Goal: Task Accomplishment & Management: Complete application form

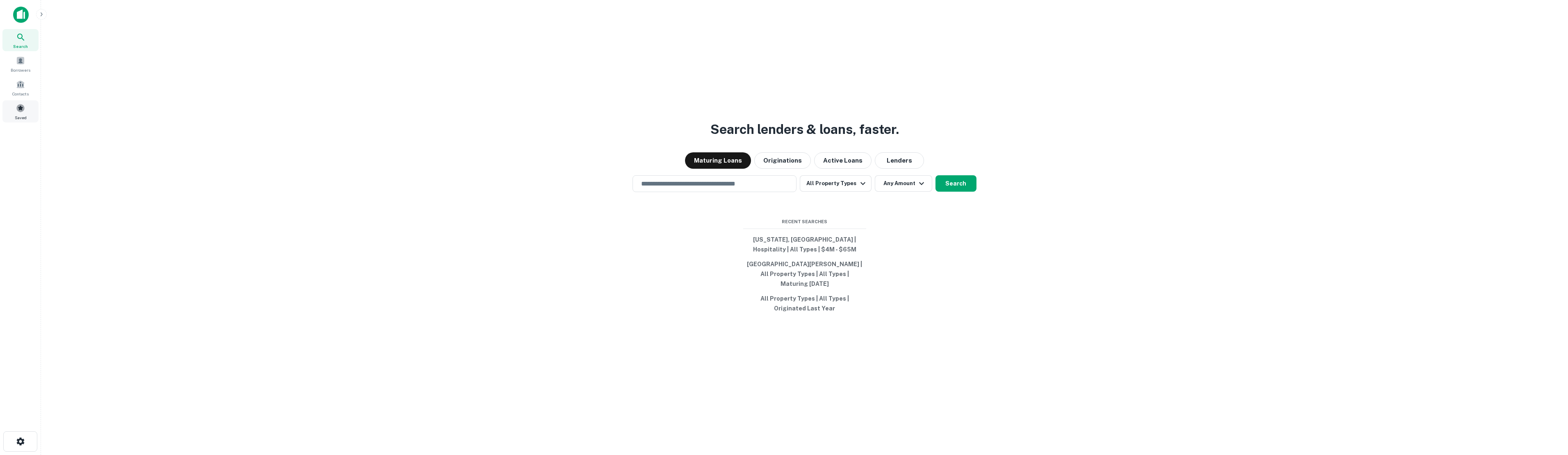
click at [19, 108] on span at bounding box center [20, 108] width 9 height 9
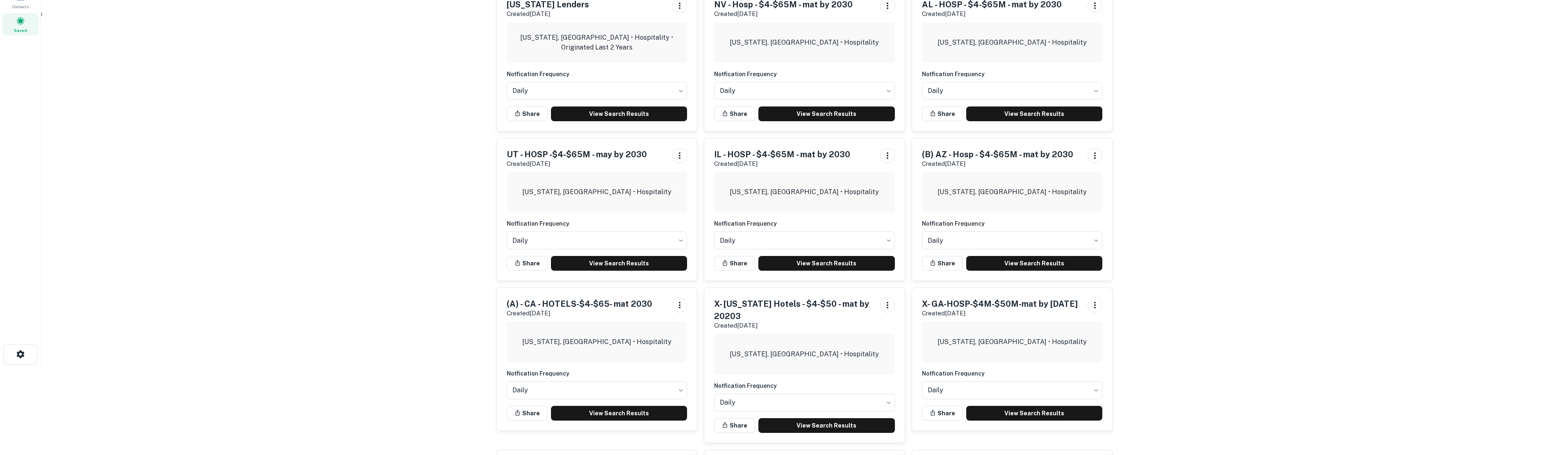
scroll to position [164, 0]
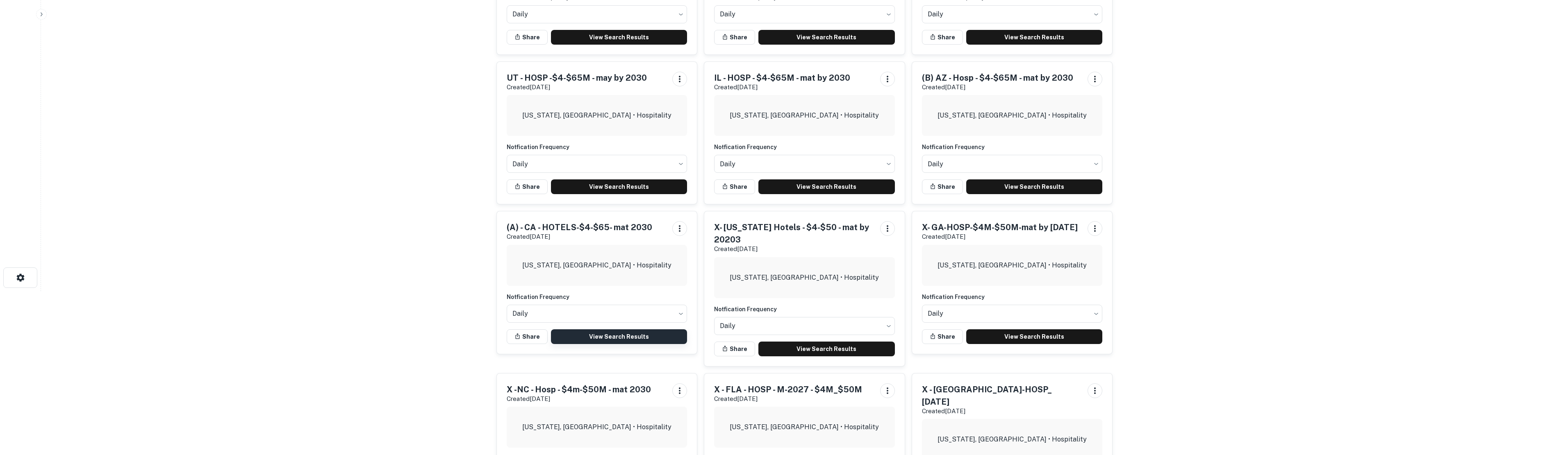
click at [612, 338] on link "View Search Results" at bounding box center [619, 336] width 136 height 15
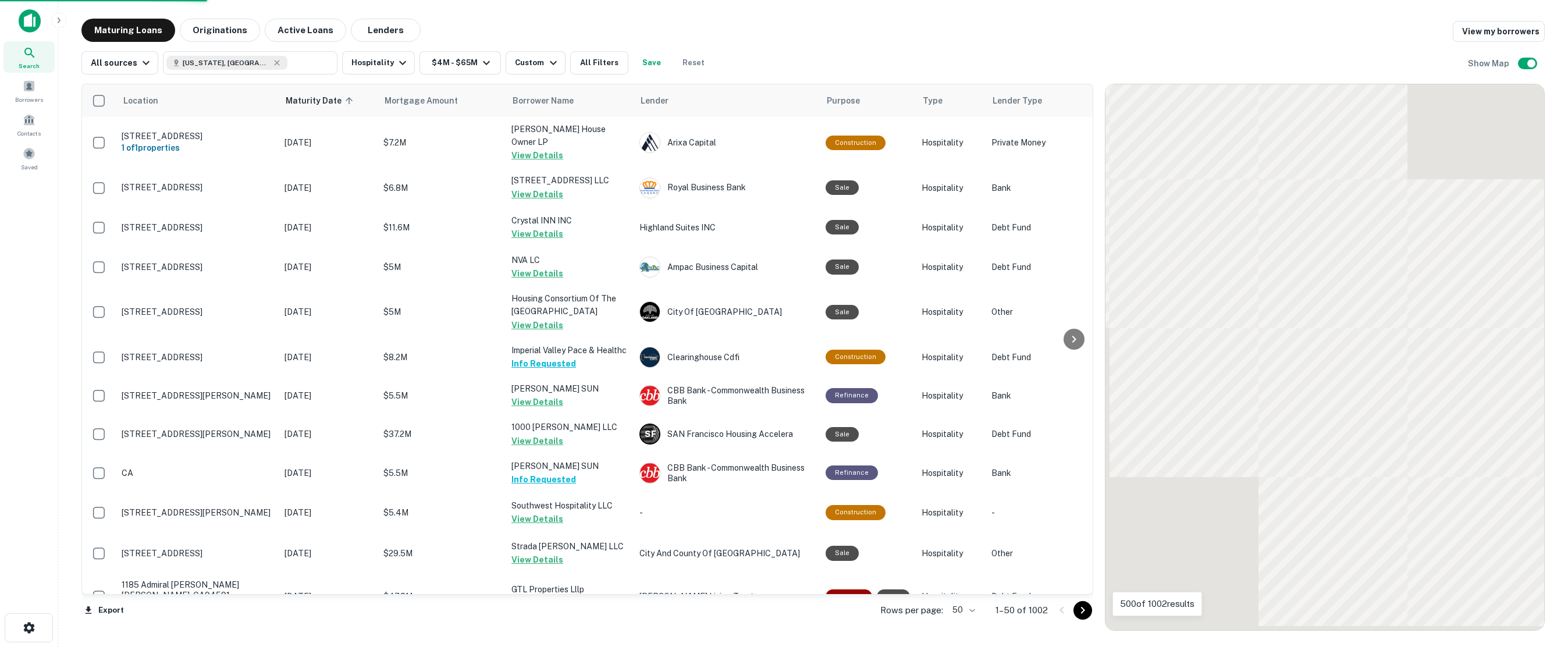
click at [972, 607] on body "Search Borrowers Contacts Saved Maturing Loans Originations Active Loans Lender…" at bounding box center [784, 323] width 1568 height 647
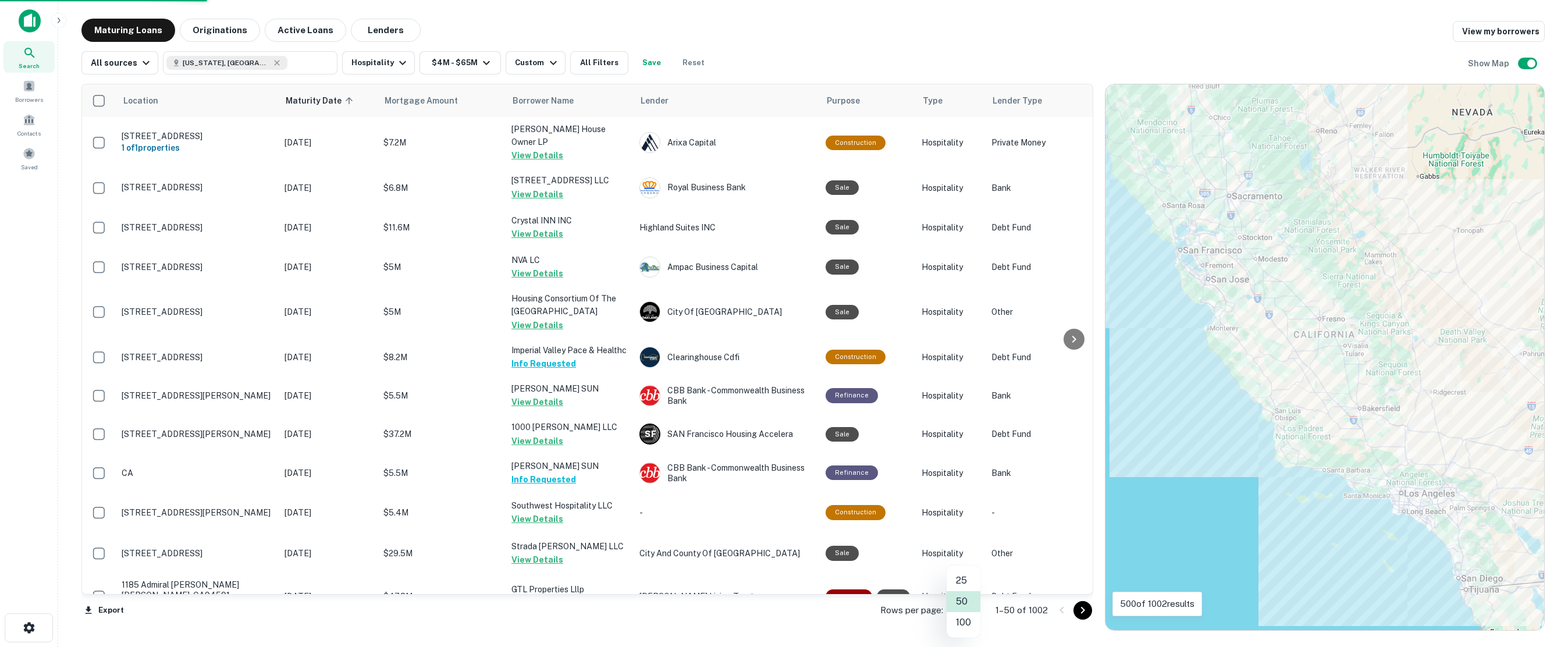
click at [967, 619] on li "100" at bounding box center [963, 622] width 34 height 21
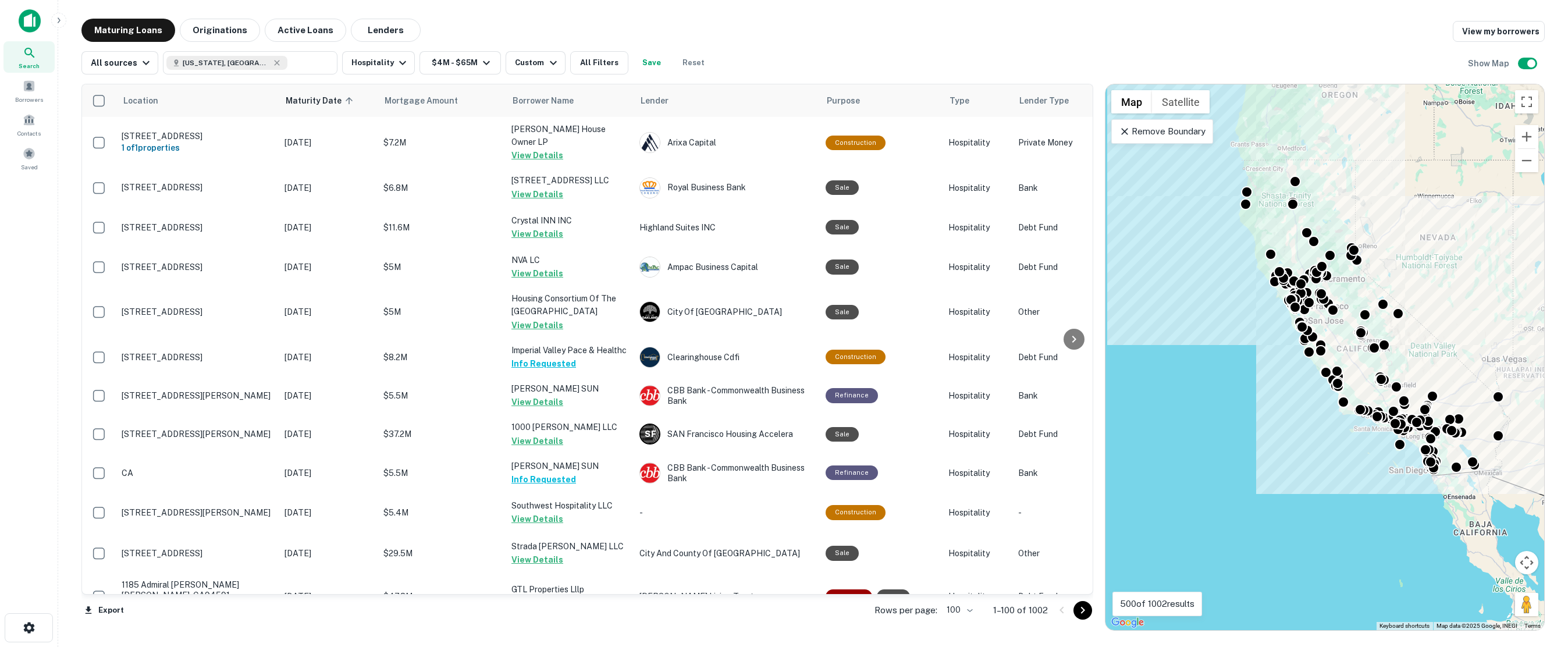
click at [1081, 607] on icon "Go to next page" at bounding box center [1082, 610] width 4 height 7
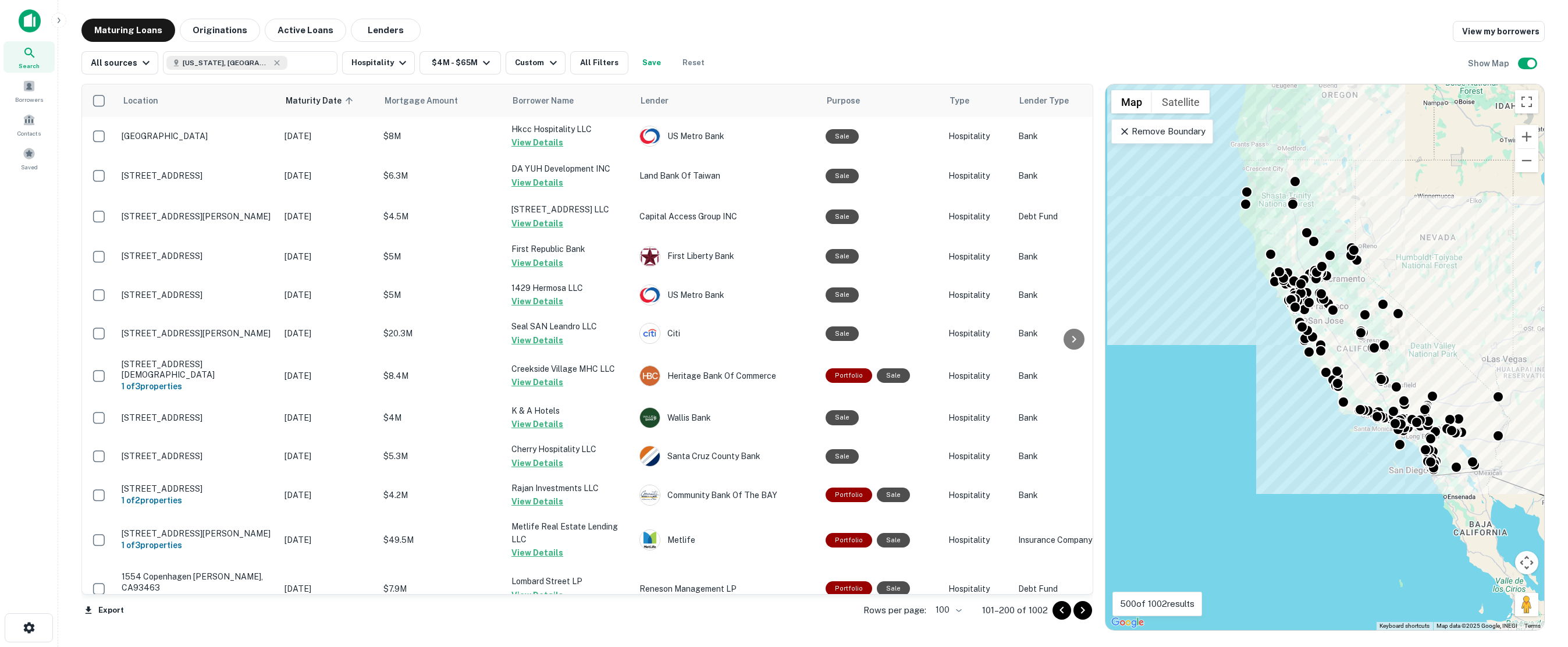
click at [1084, 608] on icon "Go to next page" at bounding box center [1082, 610] width 14 height 14
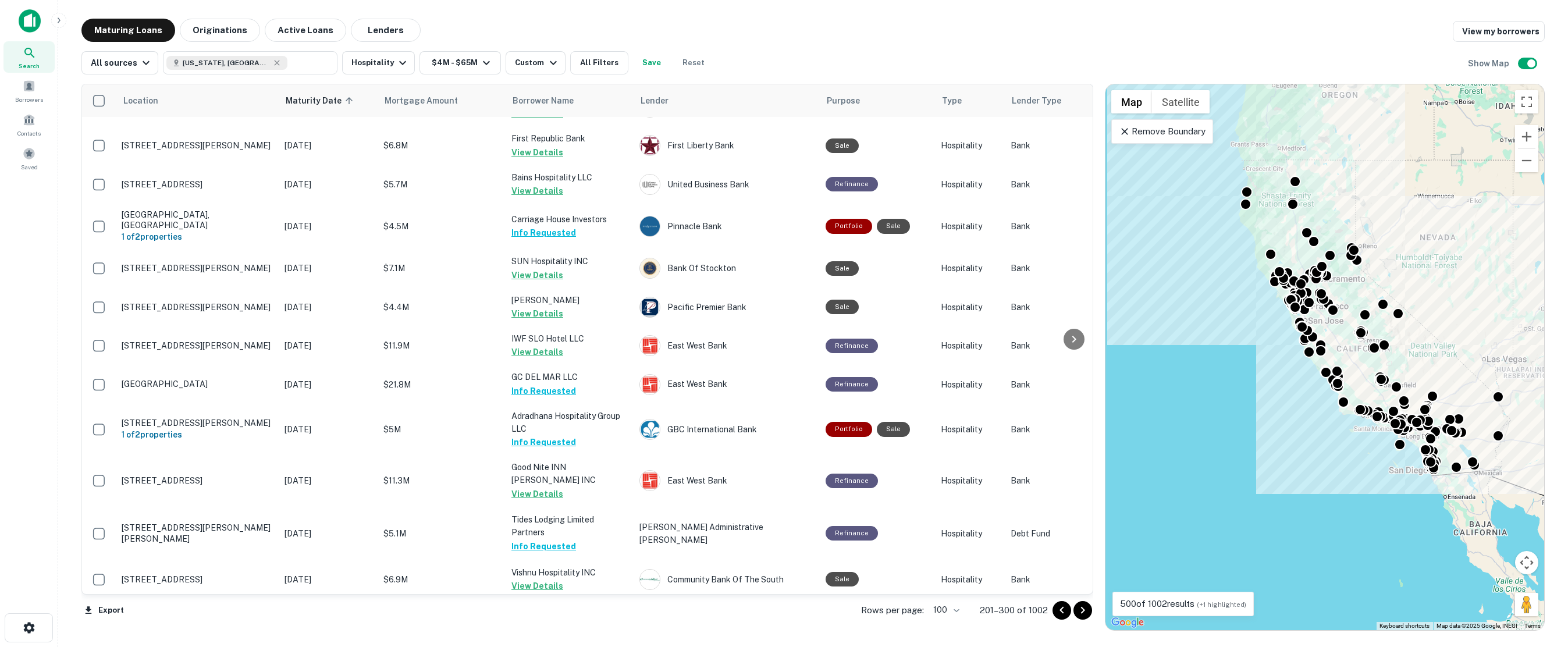
scroll to position [3569, 0]
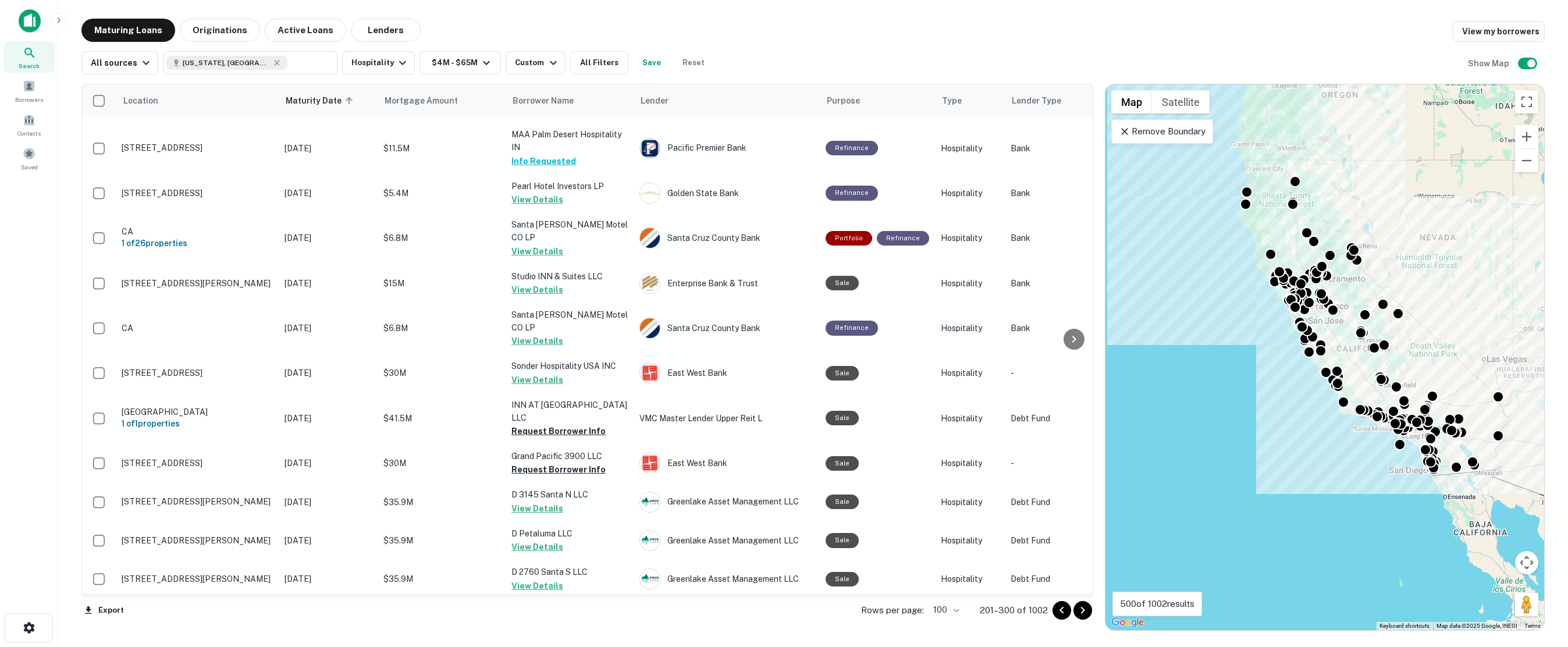
drag, startPoint x: 1084, startPoint y: 609, endPoint x: 1081, endPoint y: 602, distance: 7.6
click at [1084, 608] on icon "Go to next page" at bounding box center [1082, 610] width 14 height 14
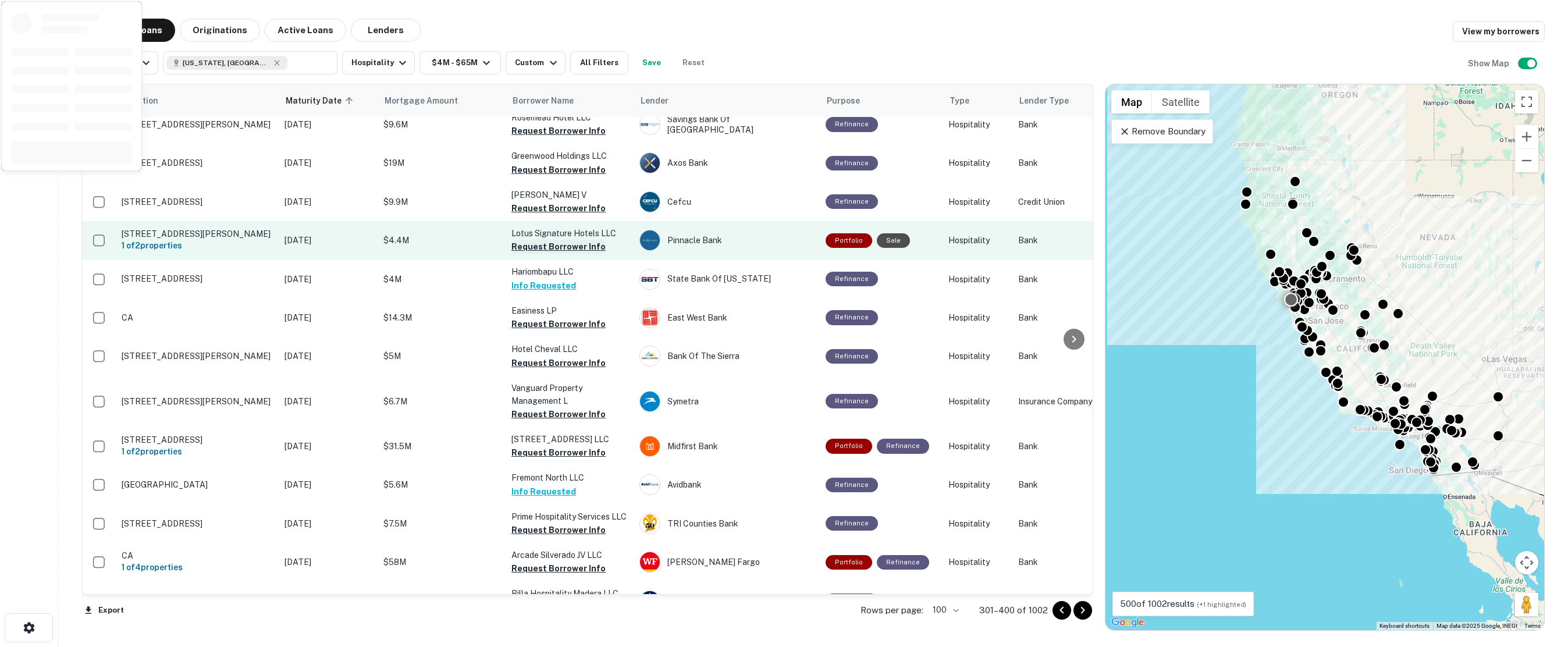
scroll to position [1183, 0]
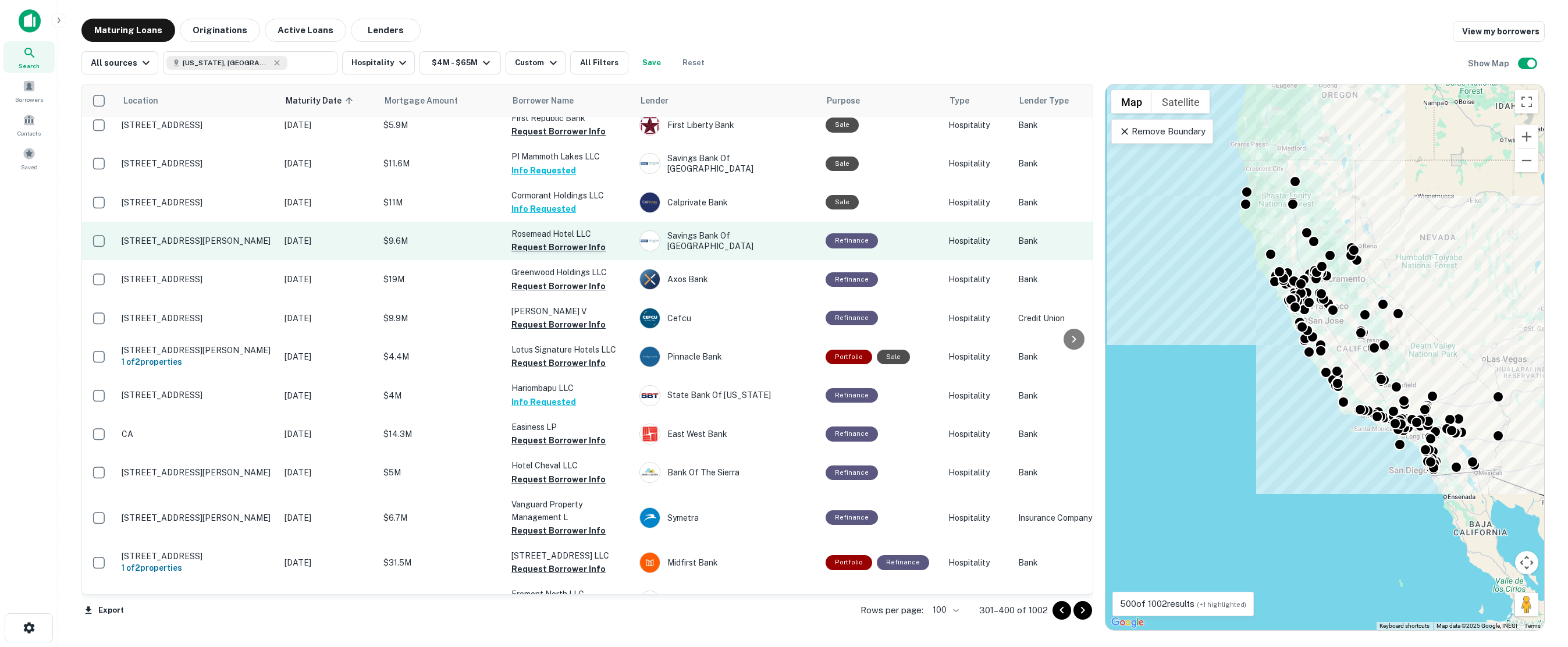
click at [543, 240] on button "Request Borrower Info" at bounding box center [558, 247] width 94 height 14
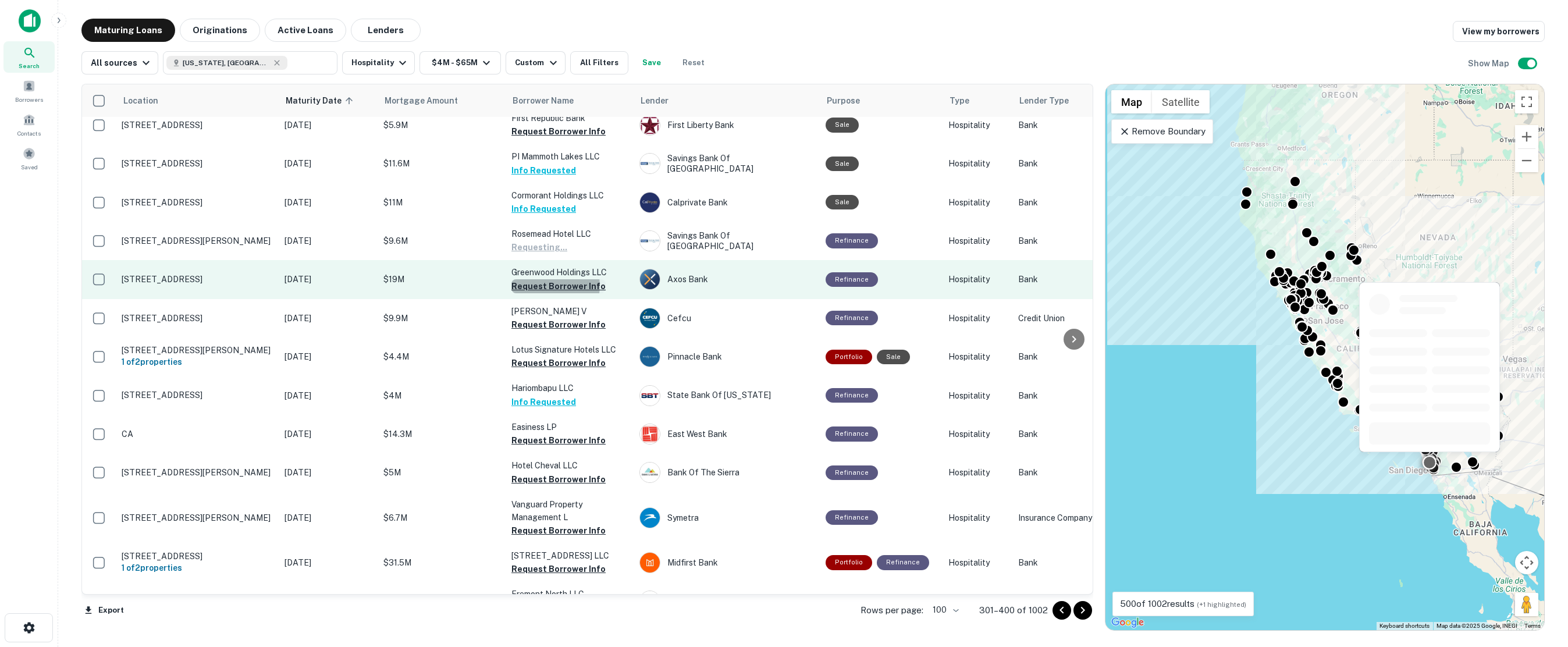
click at [549, 279] on button "Request Borrower Info" at bounding box center [558, 286] width 94 height 14
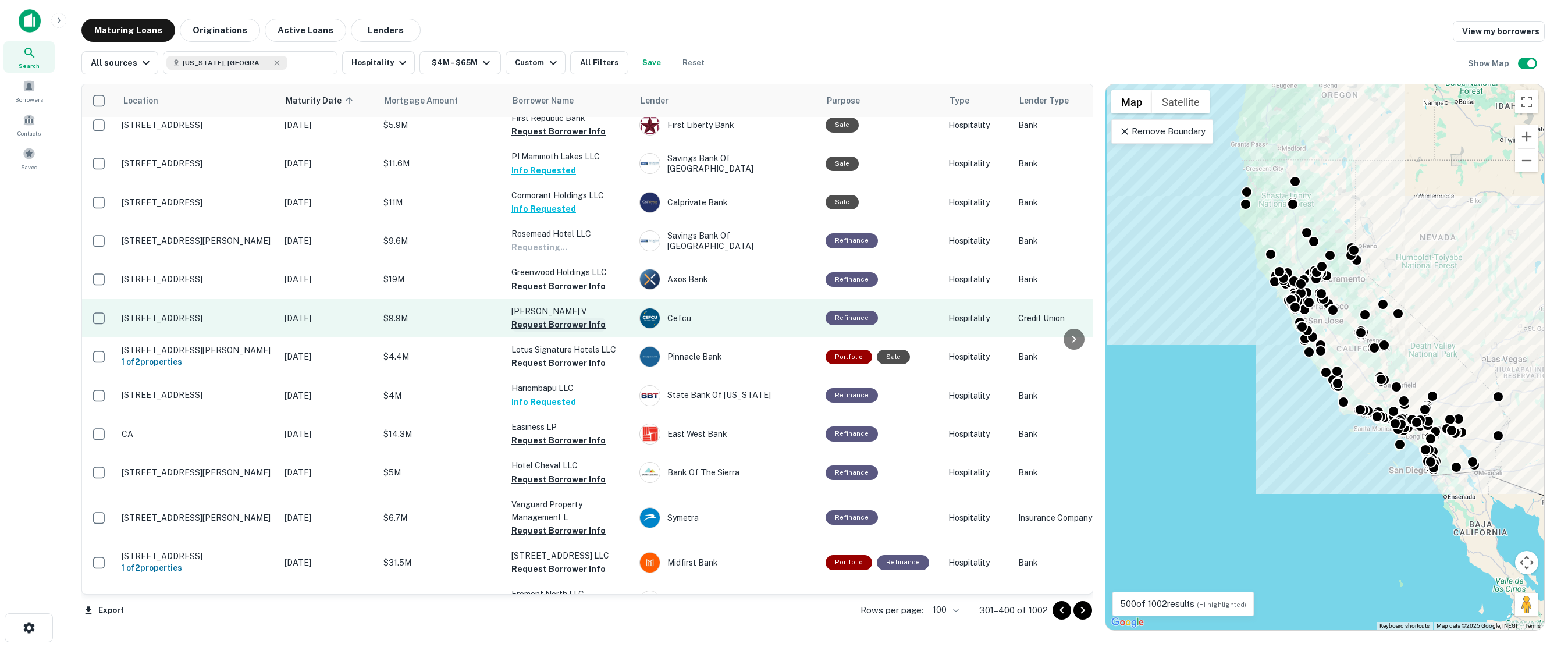
click at [543, 318] on button "Request Borrower Info" at bounding box center [558, 325] width 94 height 14
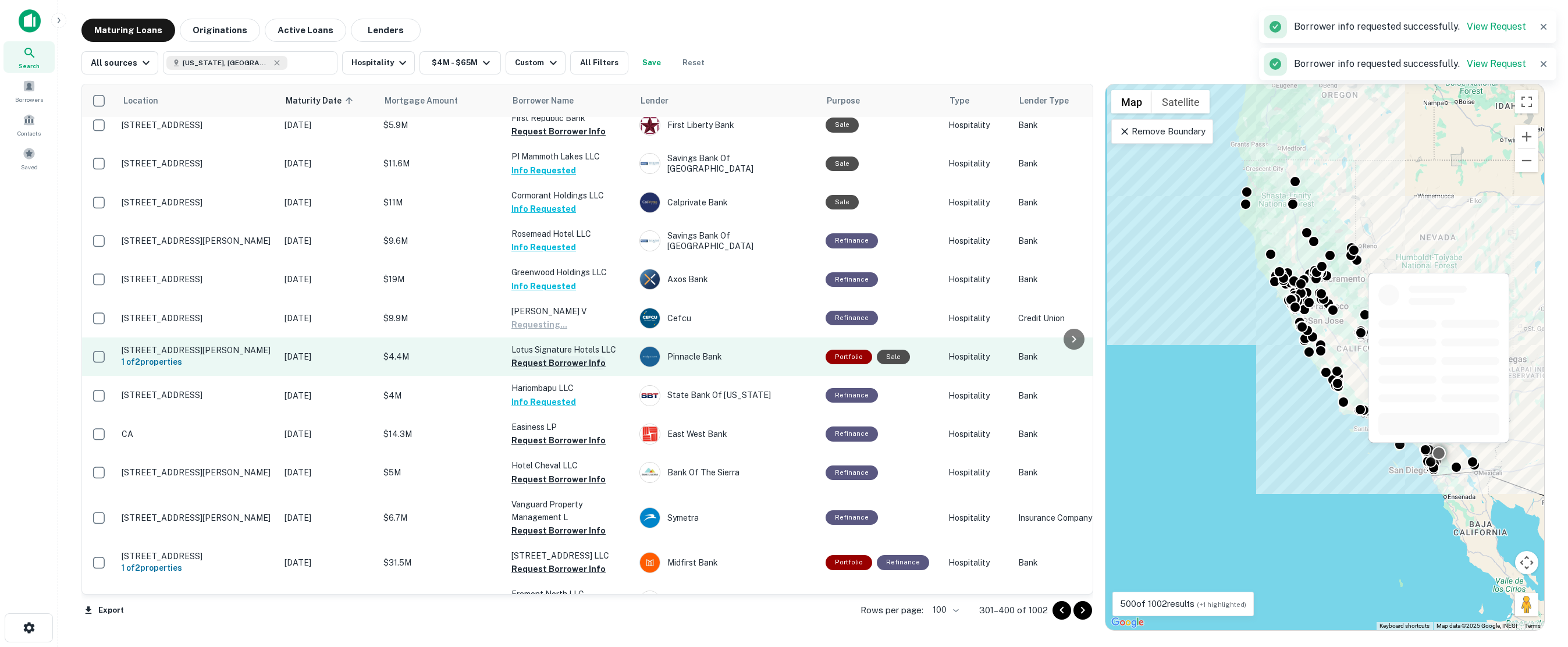
click at [545, 356] on button "Request Borrower Info" at bounding box center [558, 363] width 94 height 14
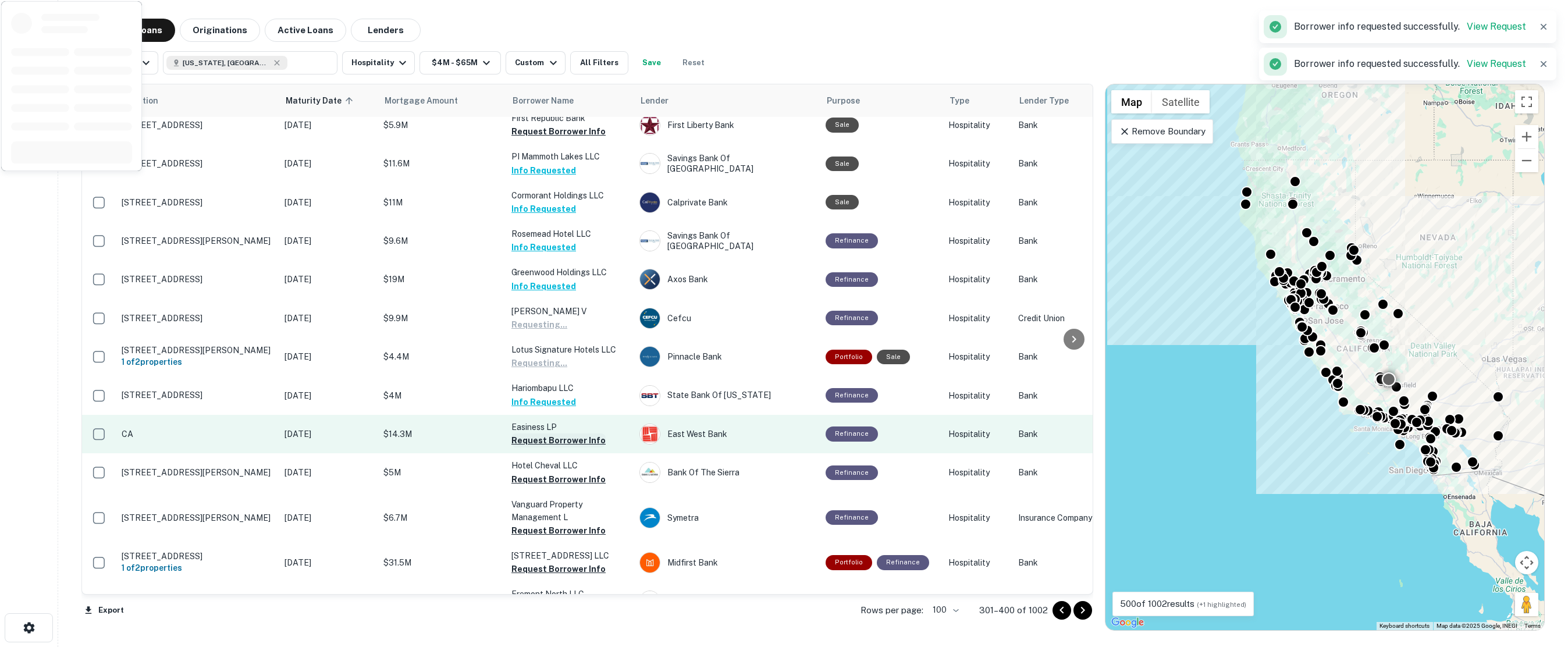
click at [543, 434] on button "Request Borrower Info" at bounding box center [558, 441] width 94 height 14
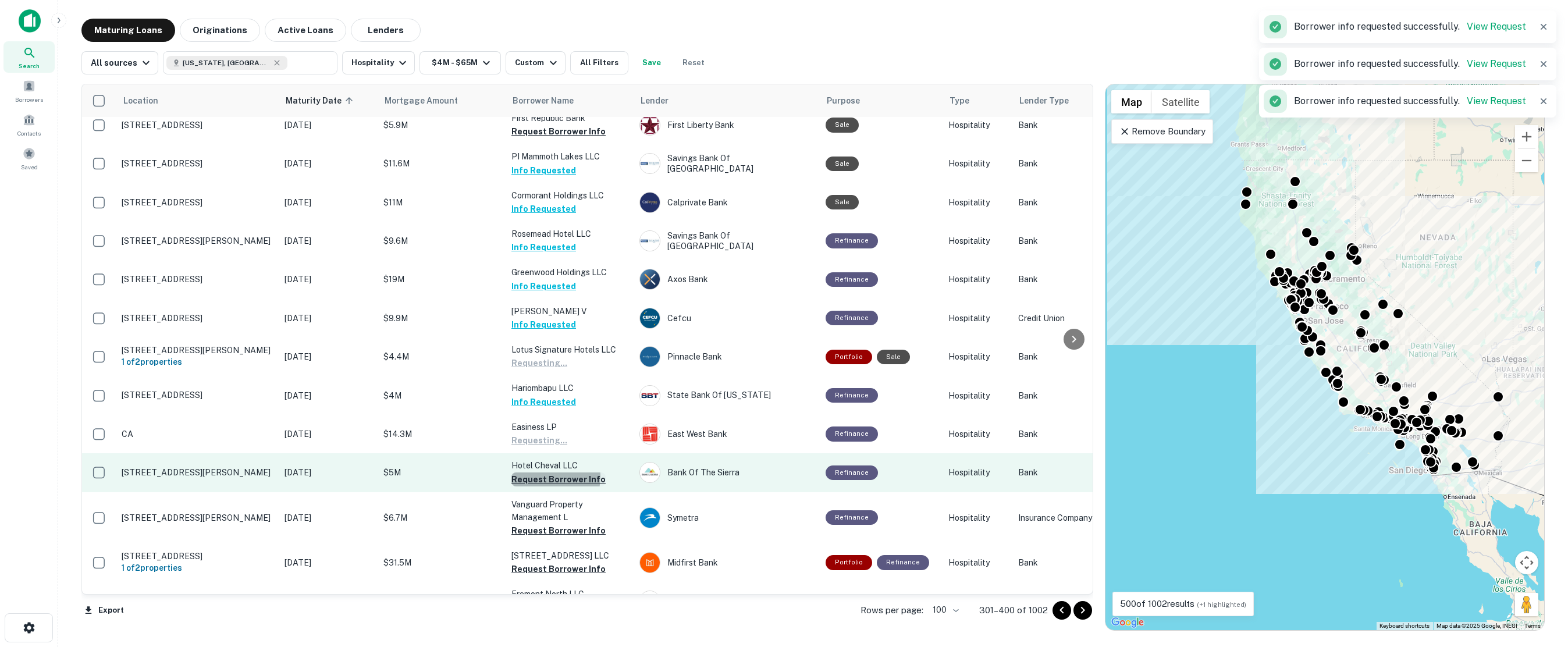
click at [544, 473] on button "Request Borrower Info" at bounding box center [558, 479] width 94 height 14
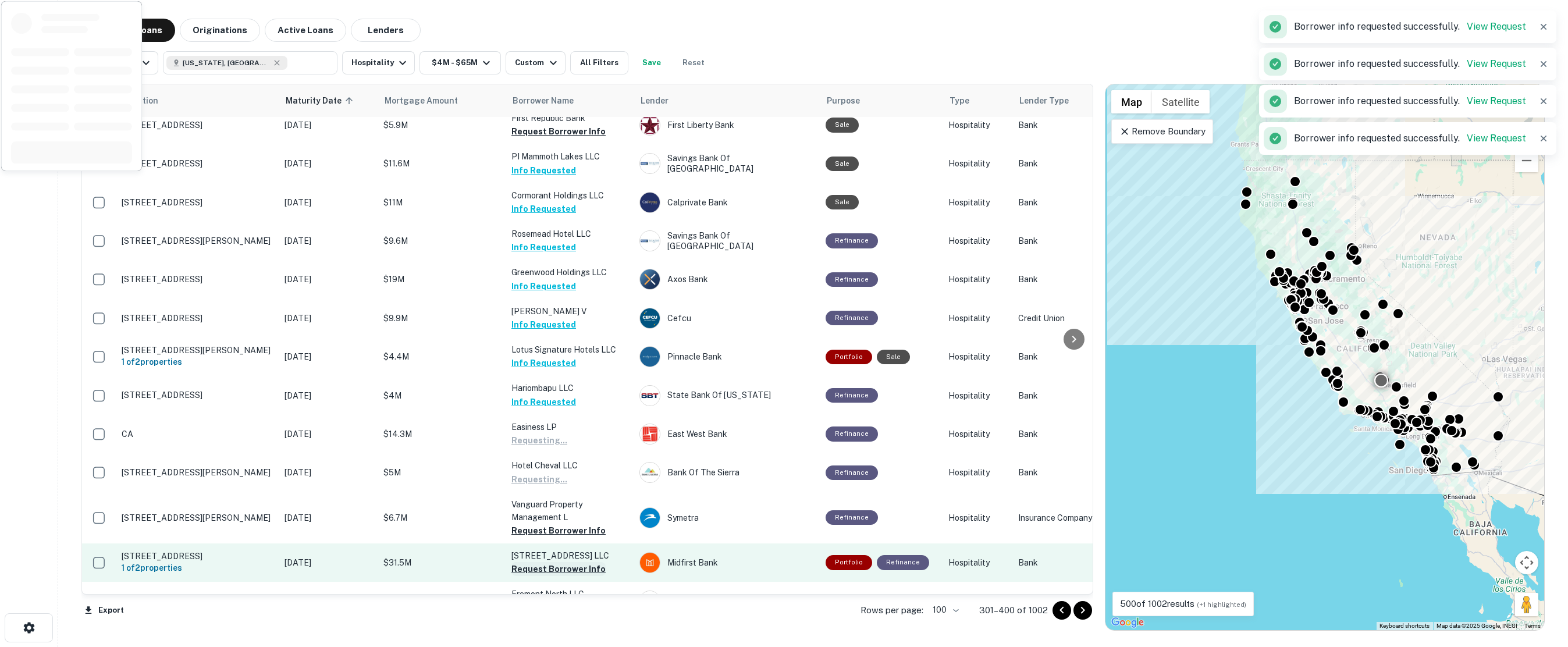
click at [556, 523] on button "Request Borrower Info" at bounding box center [558, 530] width 94 height 14
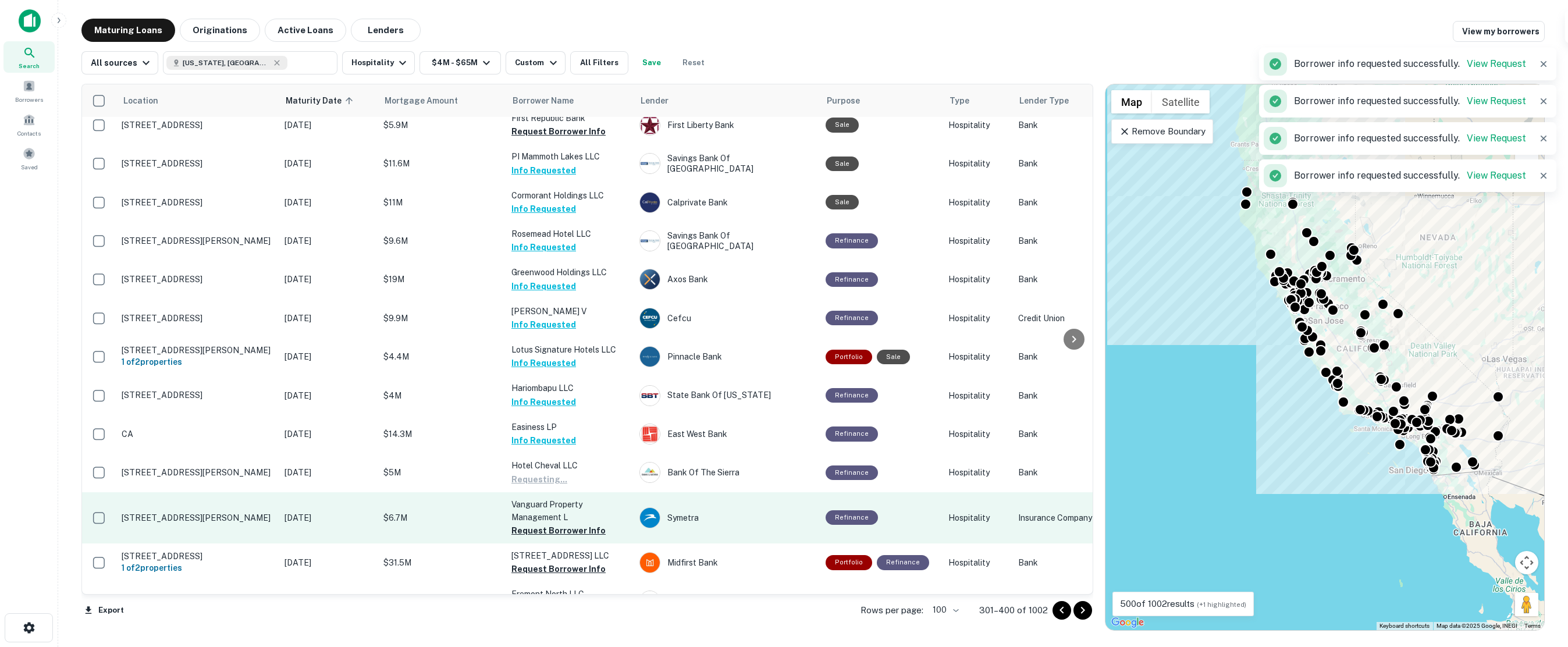
click at [565, 562] on button "Request Borrower Info" at bounding box center [558, 569] width 94 height 14
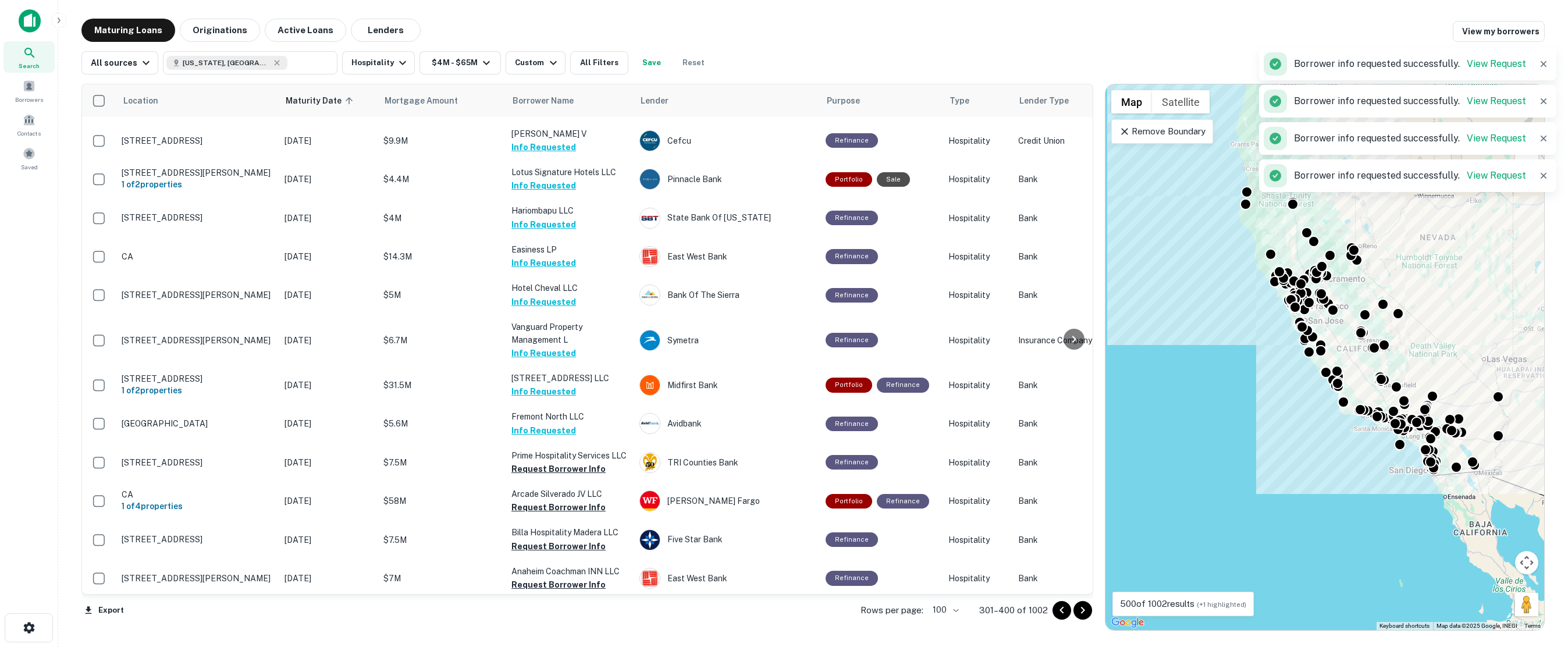
scroll to position [1533, 0]
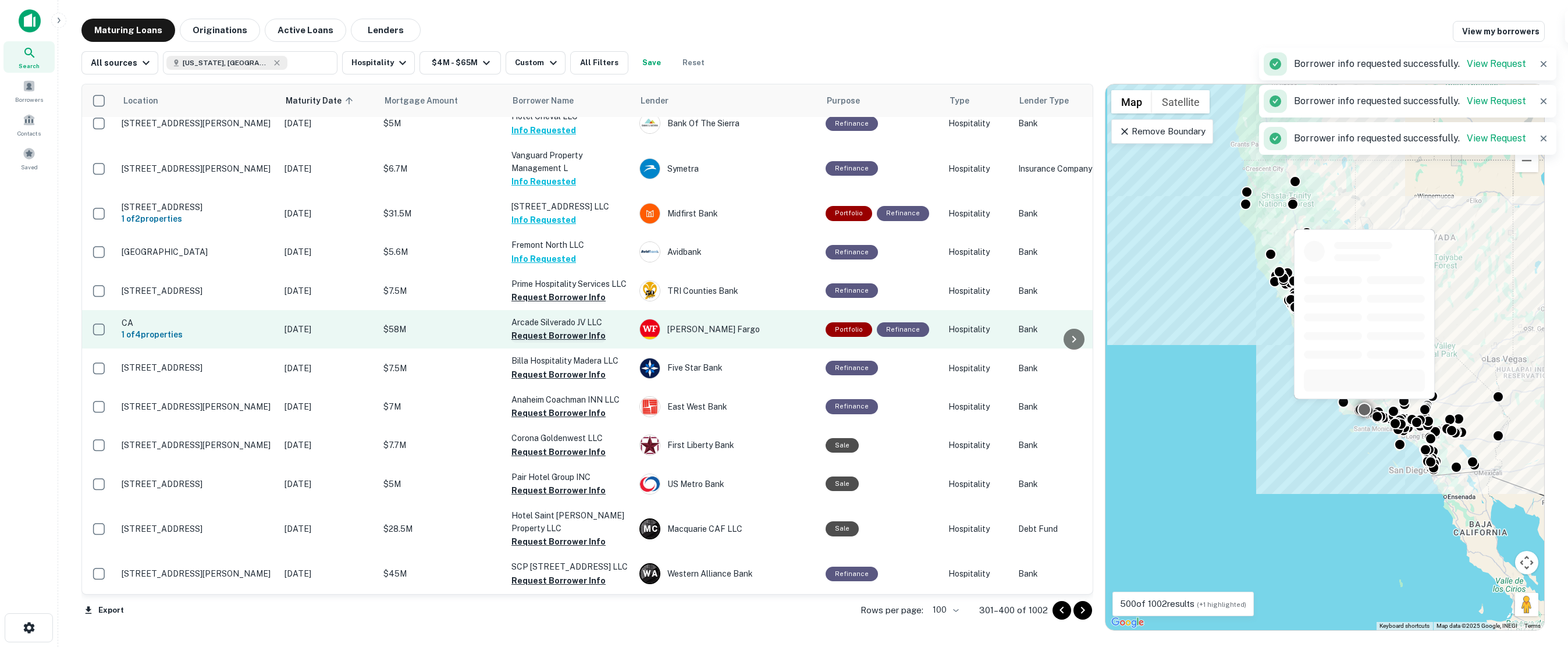
click at [534, 290] on button "Request Borrower Info" at bounding box center [558, 297] width 94 height 14
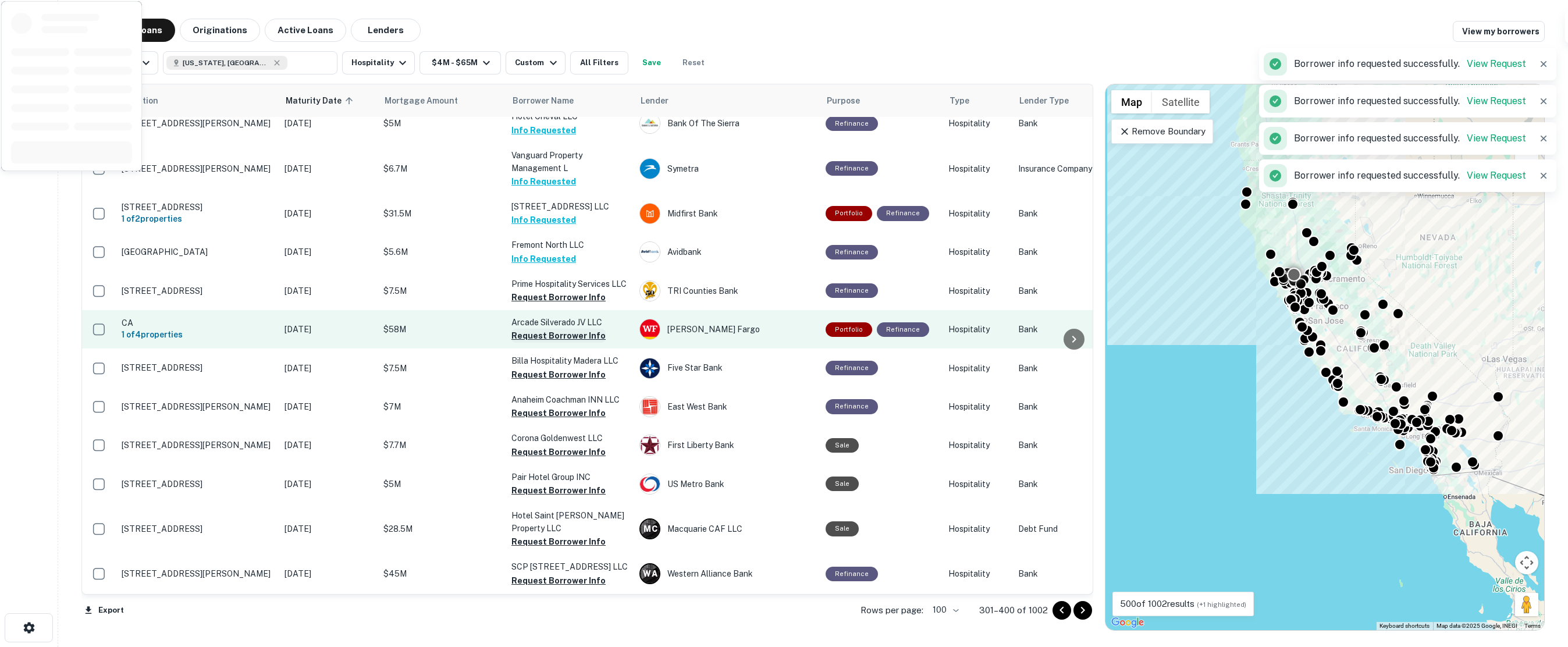
click at [537, 329] on button "Request Borrower Info" at bounding box center [558, 336] width 94 height 14
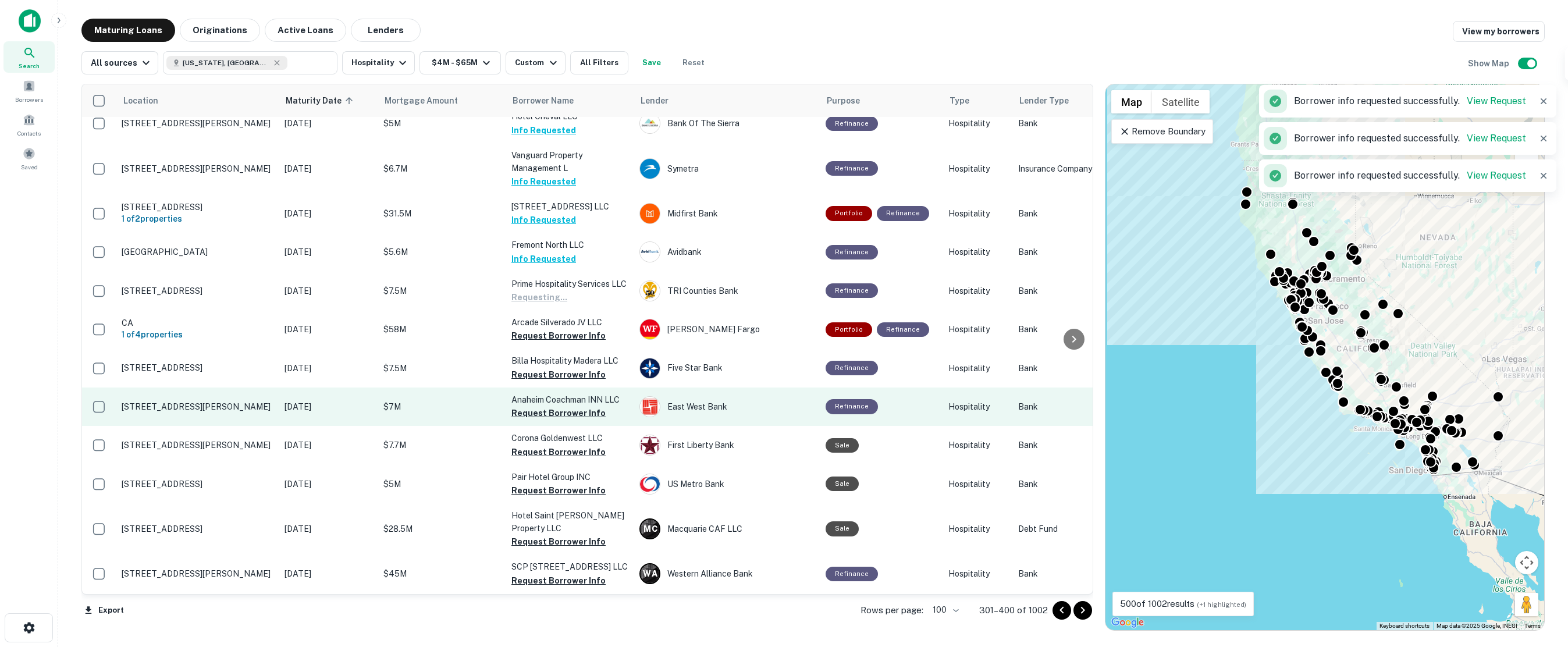
click at [543, 368] on button "Request Borrower Info" at bounding box center [558, 375] width 94 height 14
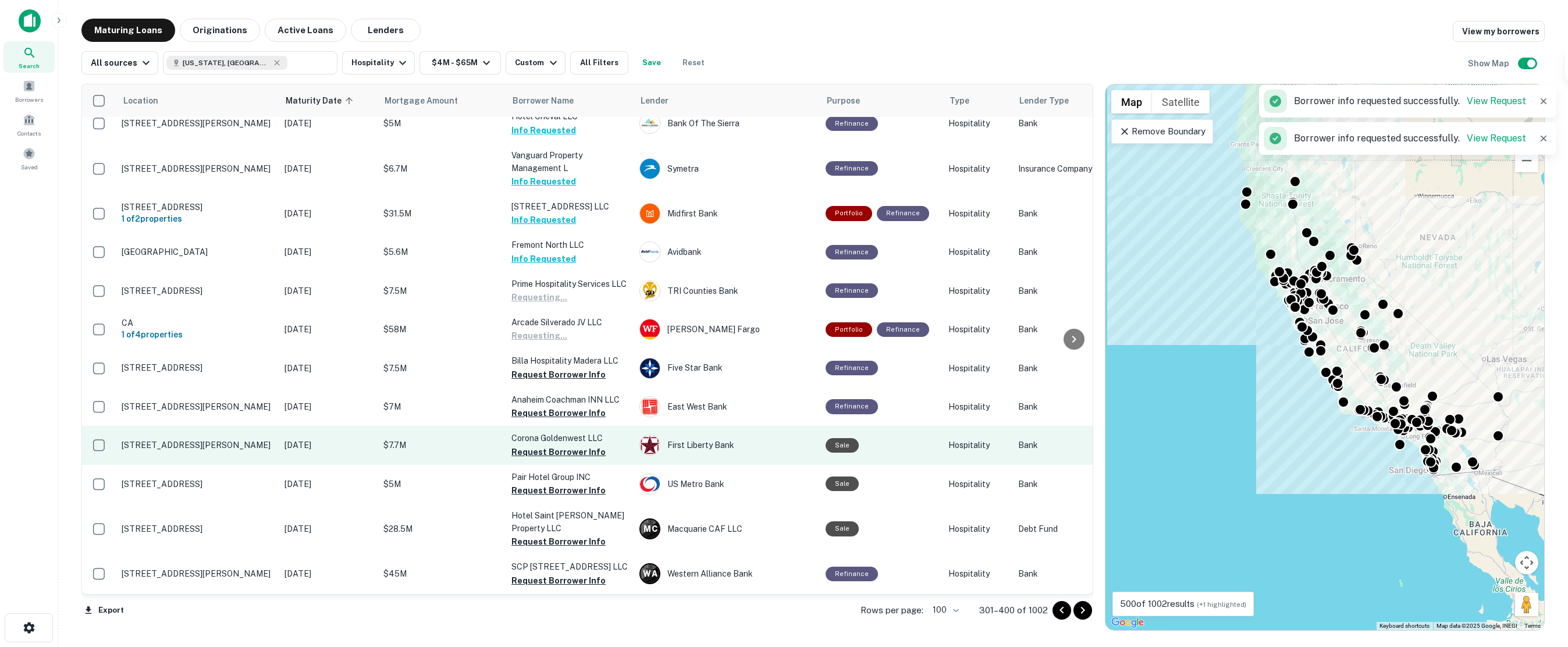
click at [544, 406] on button "Request Borrower Info" at bounding box center [558, 413] width 94 height 14
click at [553, 445] on button "Request Borrower Info" at bounding box center [558, 452] width 94 height 14
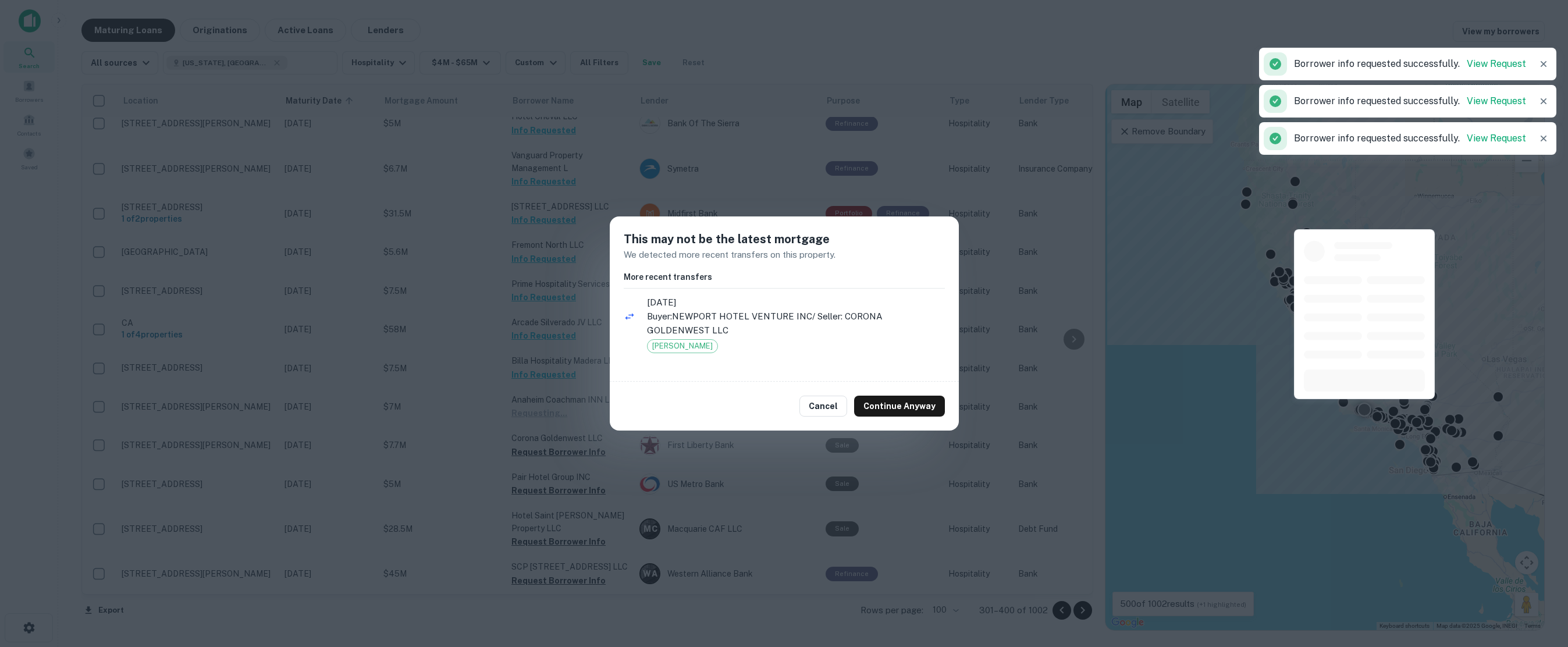
click at [832, 406] on button "Cancel" at bounding box center [822, 406] width 48 height 21
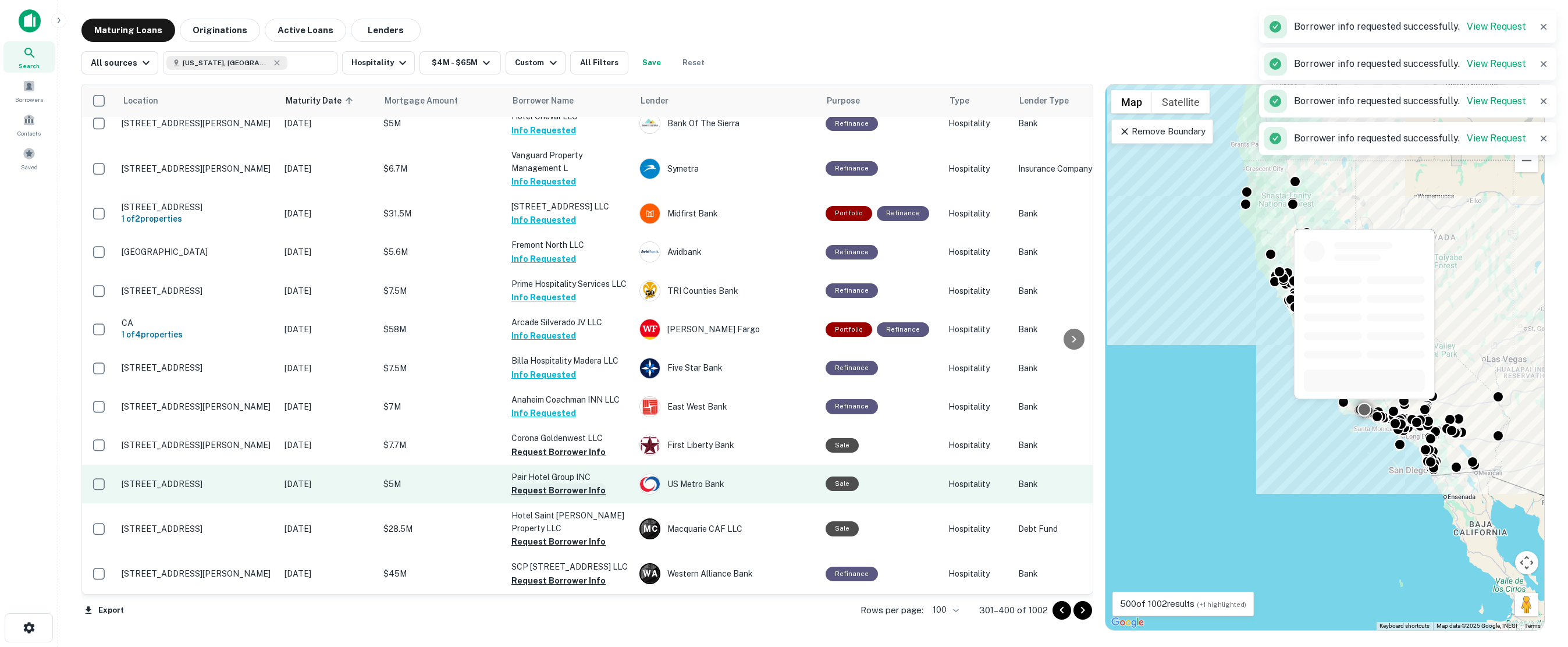
click at [537, 484] on button "Request Borrower Info" at bounding box center [558, 491] width 94 height 14
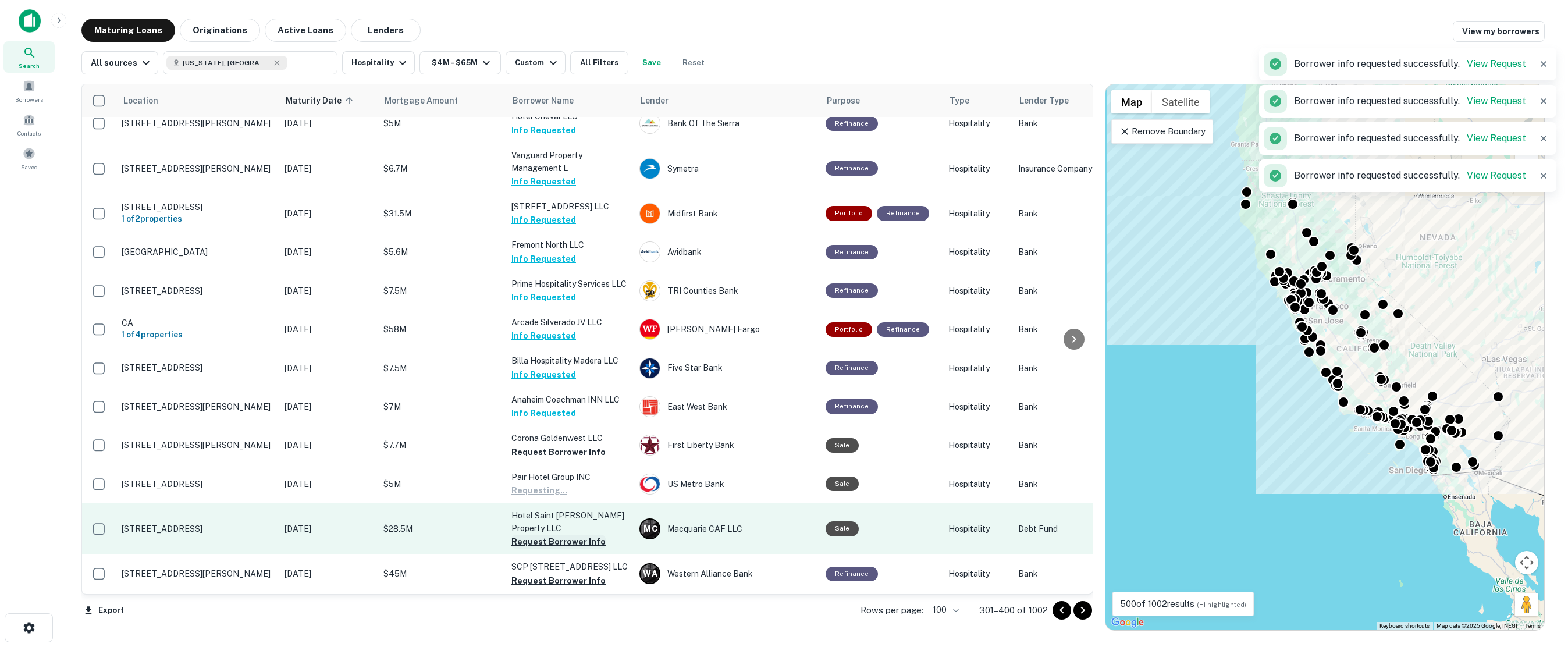
click at [556, 535] on button "Request Borrower Info" at bounding box center [558, 542] width 94 height 14
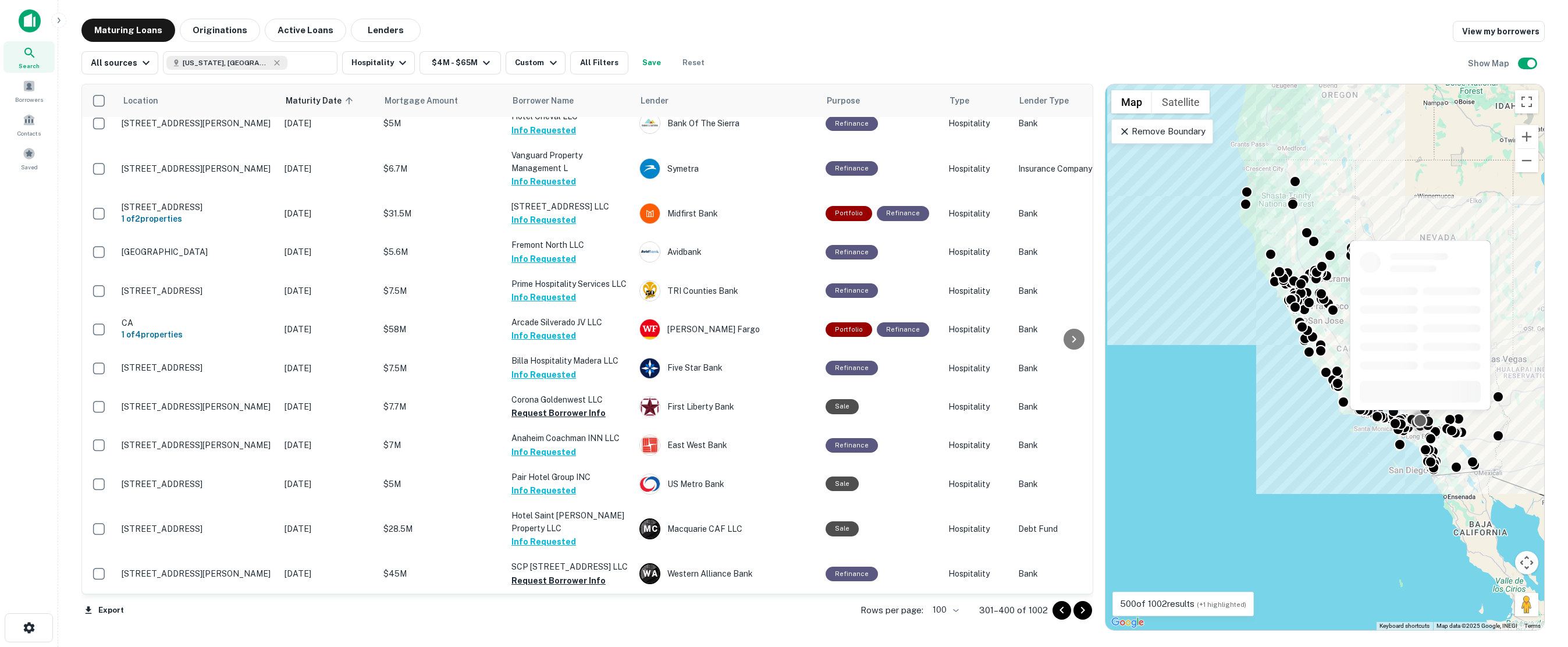
scroll to position [1591, 0]
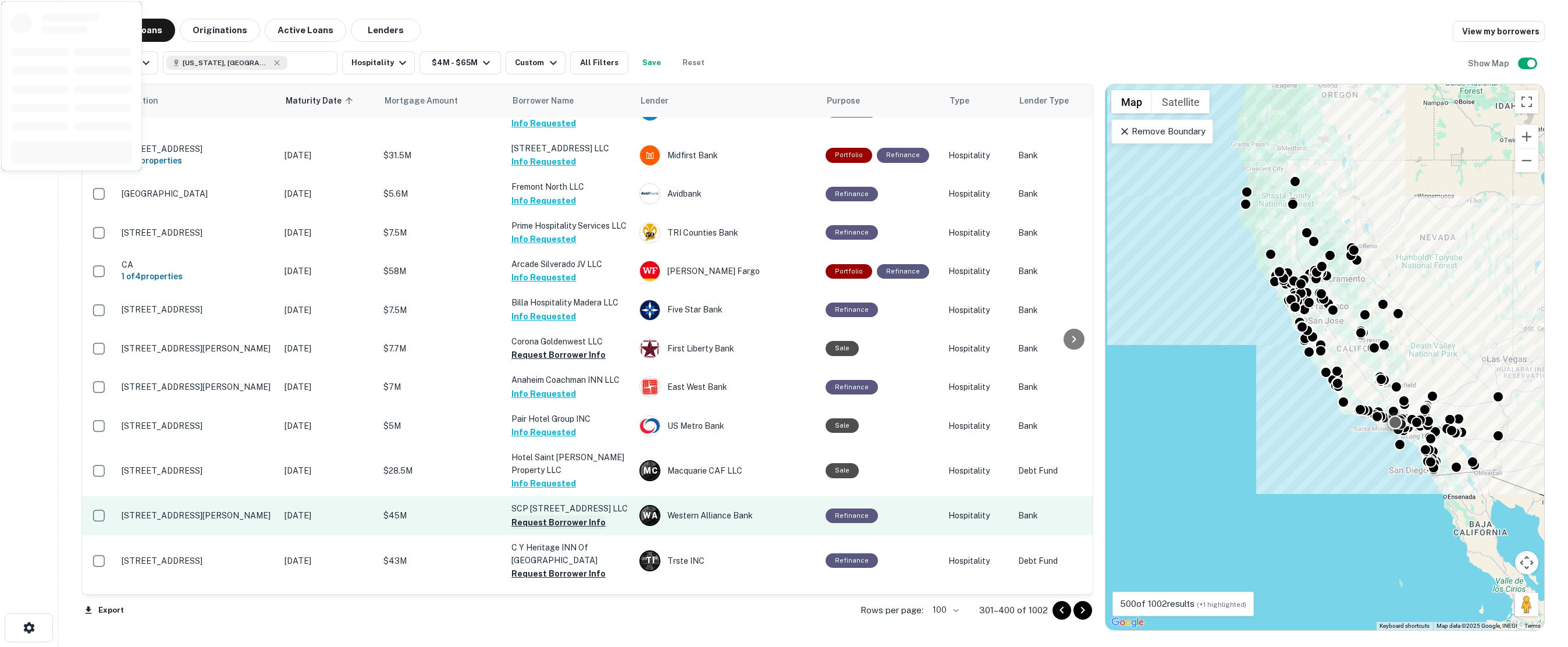
click at [562, 516] on button "Request Borrower Info" at bounding box center [558, 523] width 94 height 14
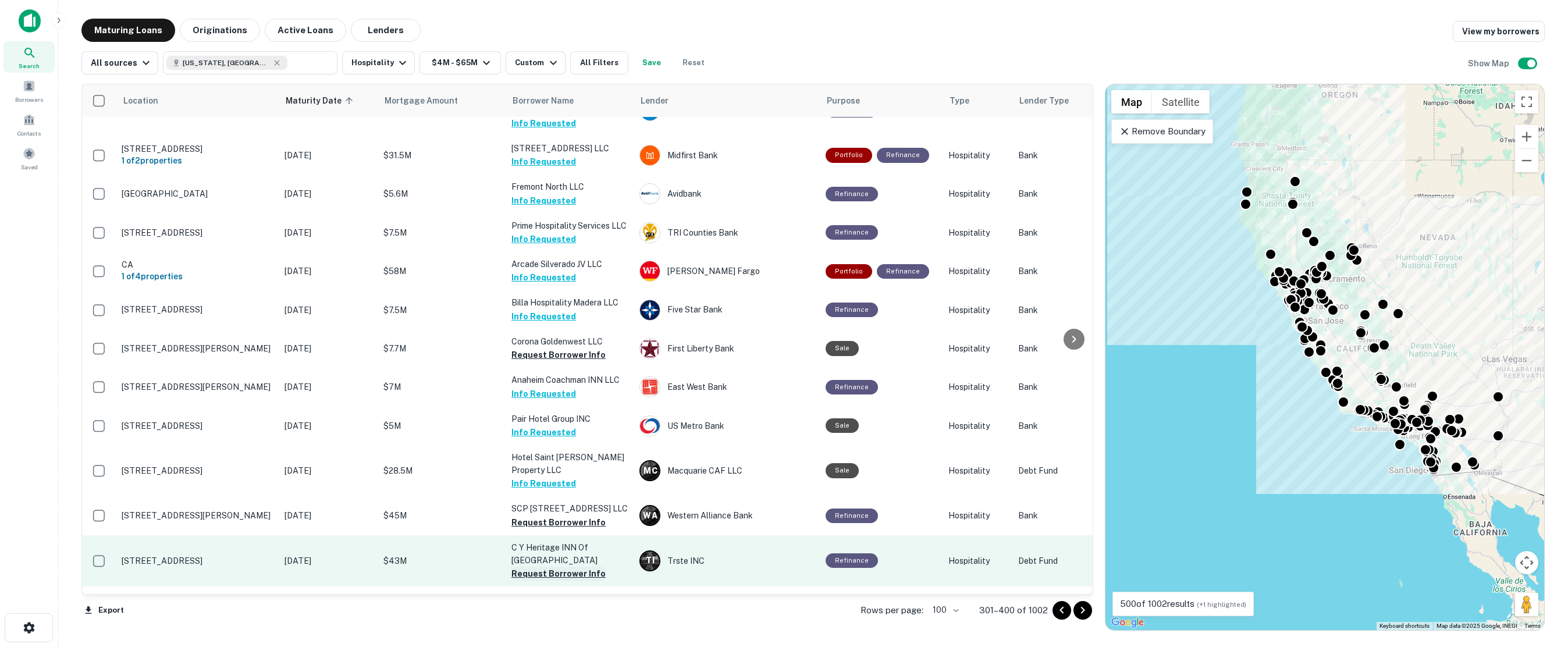
click at [557, 567] on button "Request Borrower Info" at bounding box center [558, 574] width 94 height 14
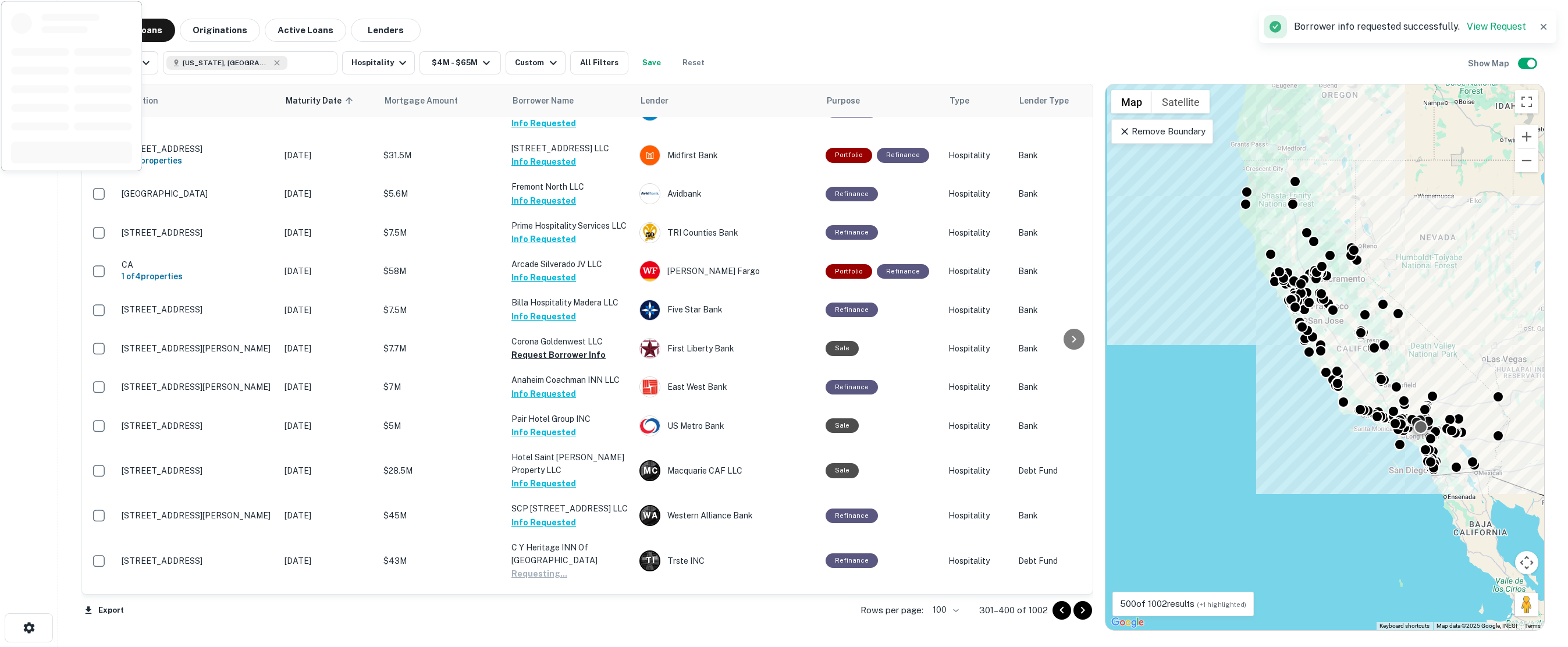
scroll to position [1708, 0]
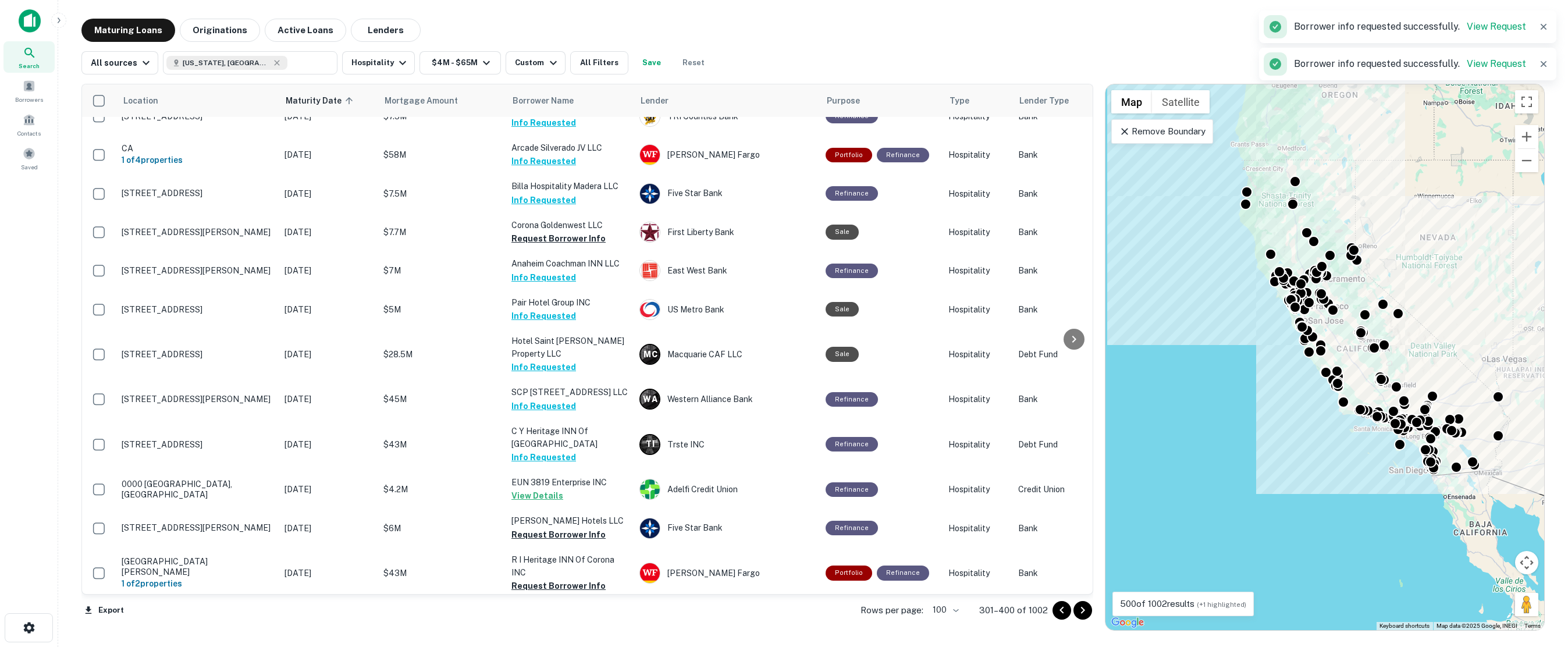
click at [545, 579] on button "Request Borrower Info" at bounding box center [558, 586] width 94 height 14
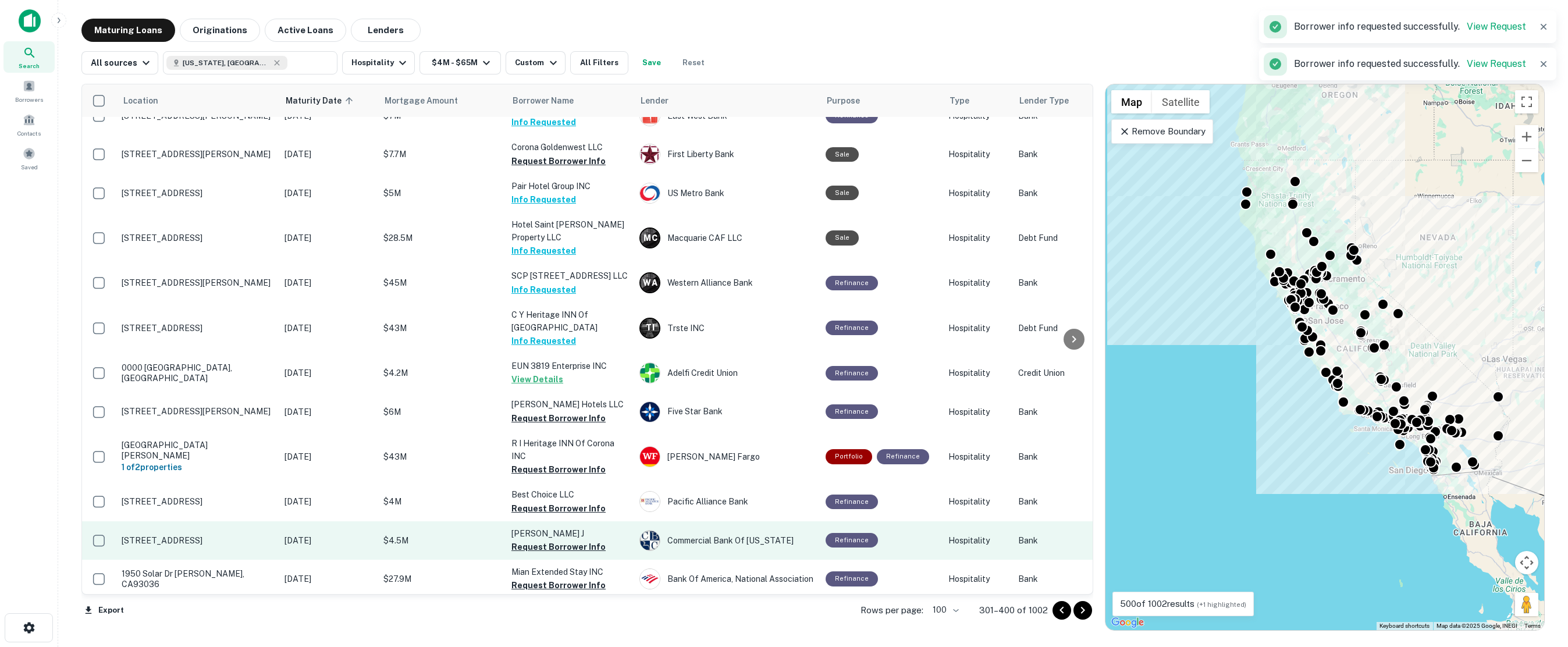
click at [548, 502] on button "Request Borrower Info" at bounding box center [558, 509] width 94 height 14
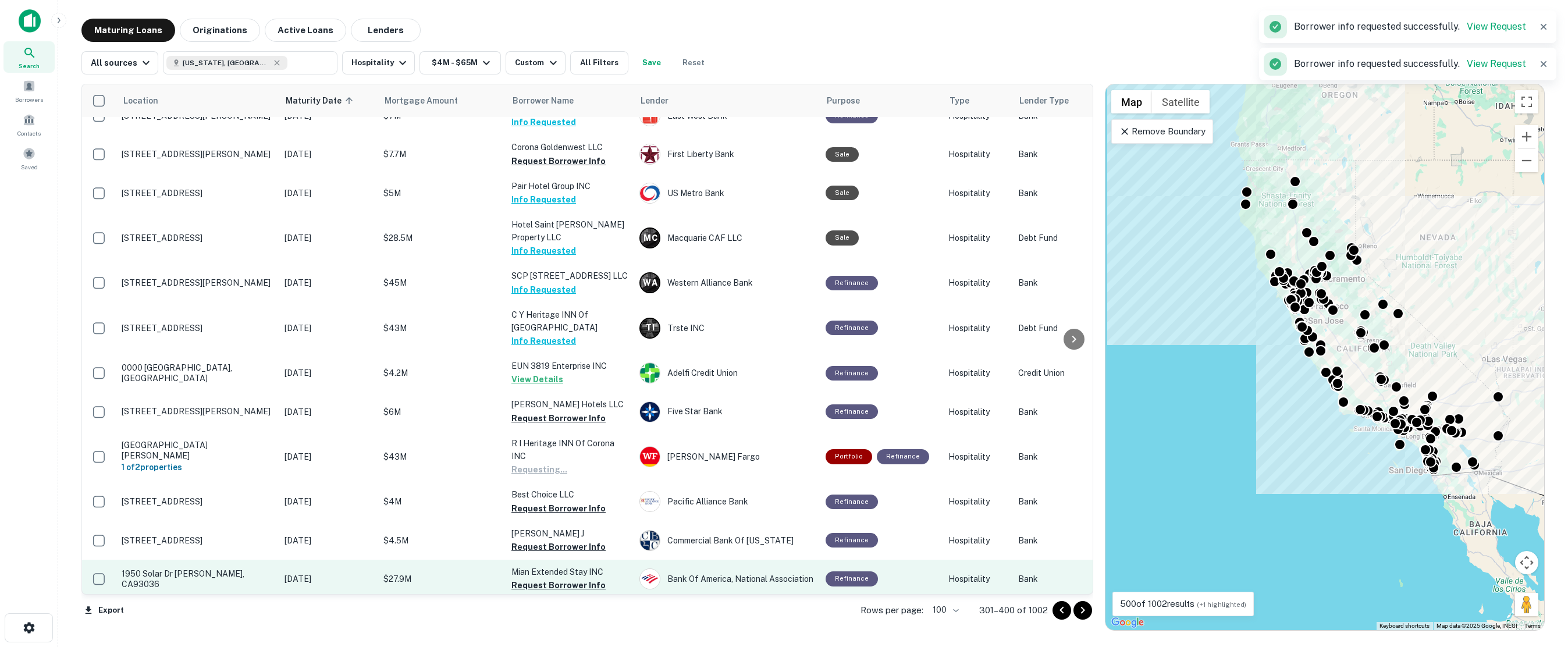
click at [555, 540] on button "Request Borrower Info" at bounding box center [558, 547] width 94 height 14
click at [555, 578] on button "Request Borrower Info" at bounding box center [558, 585] width 94 height 14
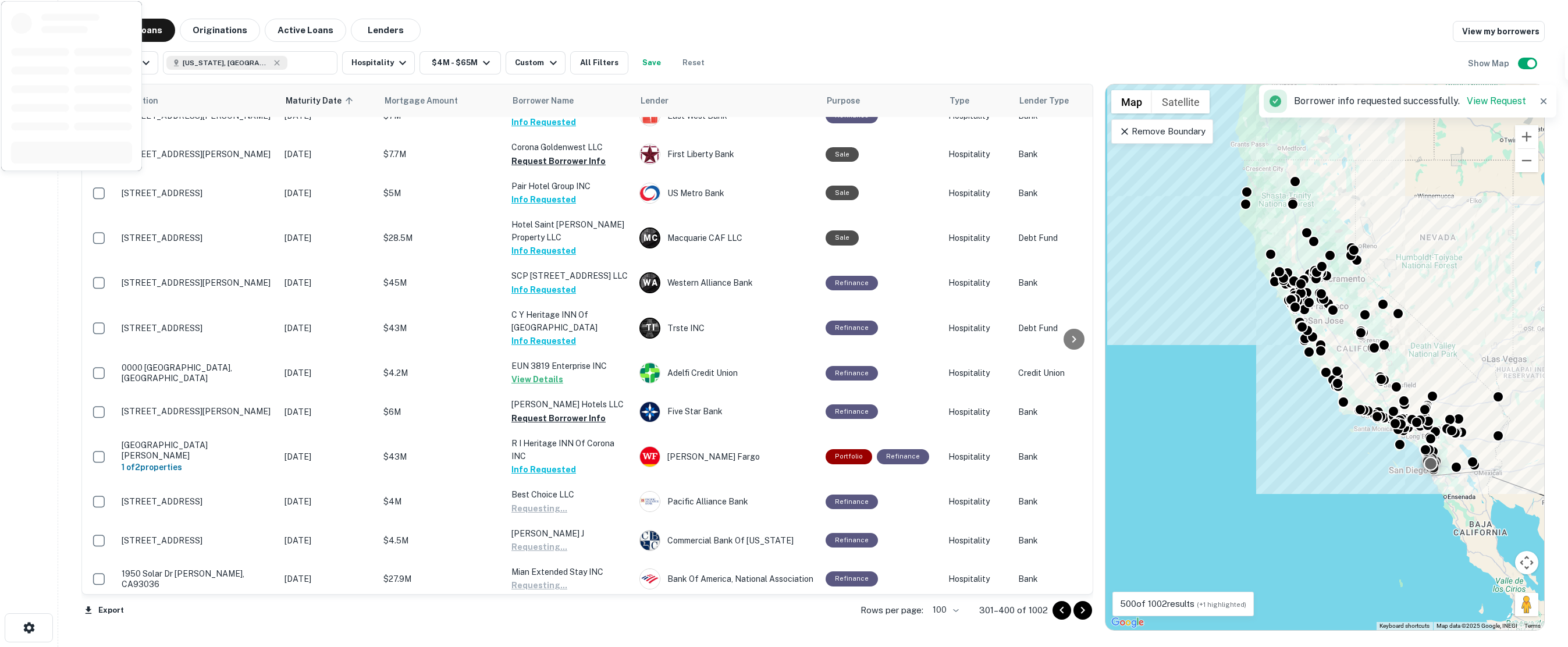
scroll to position [2115, 0]
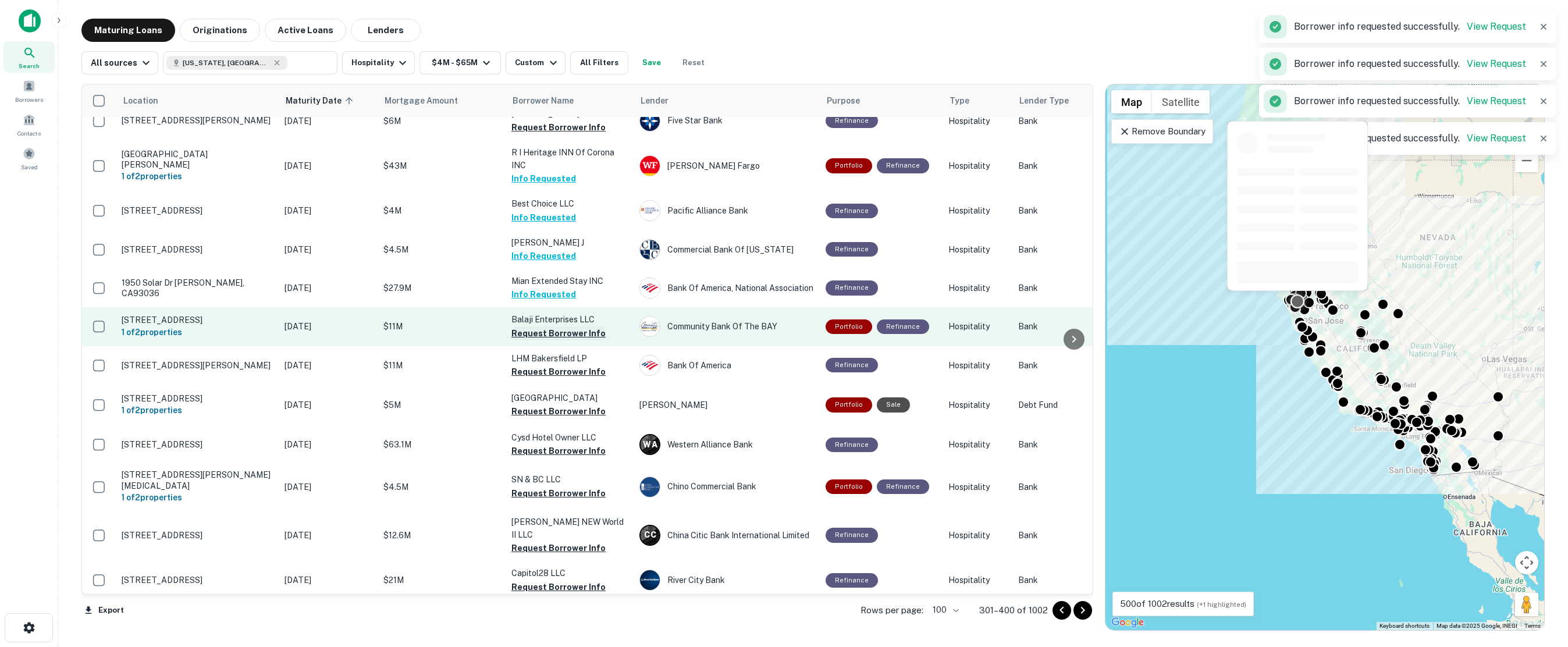
click at [534, 327] on button "Request Borrower Info" at bounding box center [558, 333] width 94 height 14
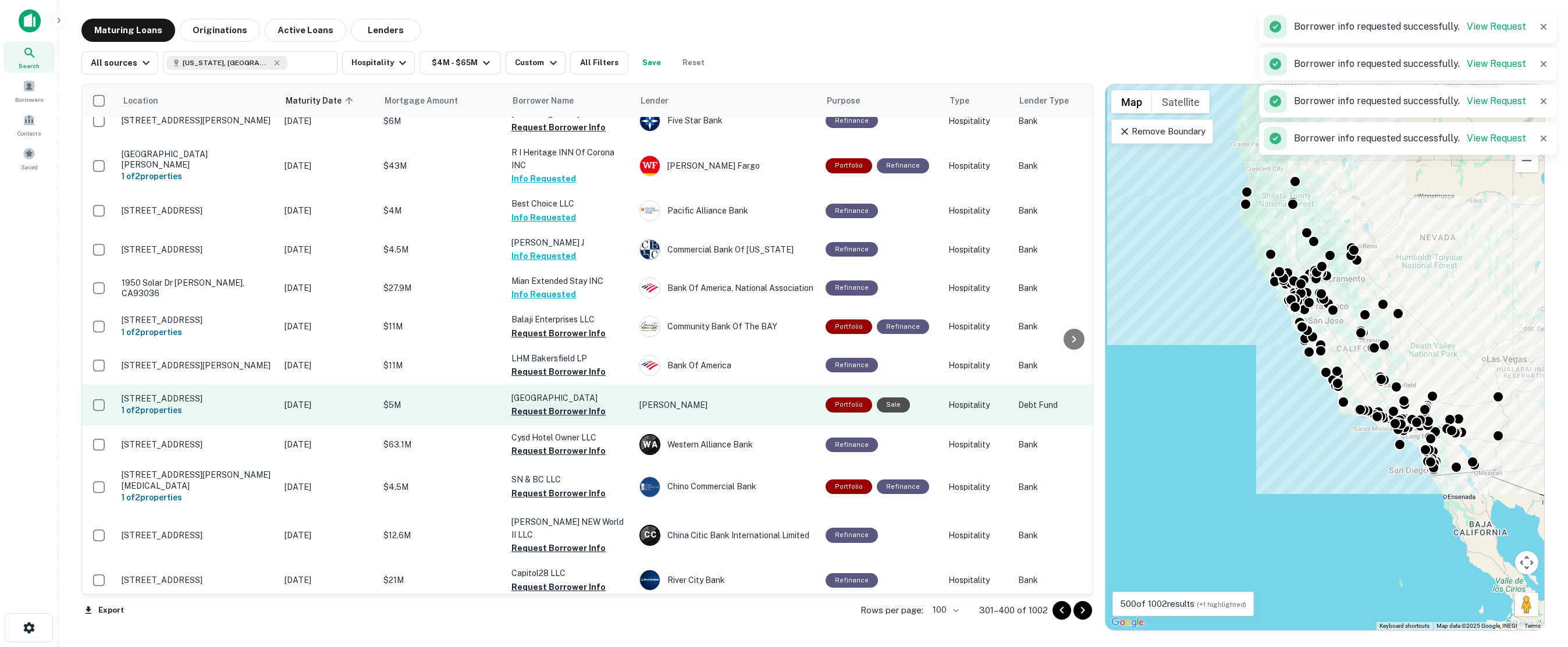
click at [532, 365] on button "Request Borrower Info" at bounding box center [558, 371] width 94 height 14
click at [535, 404] on button "Request Borrower Info" at bounding box center [558, 411] width 94 height 14
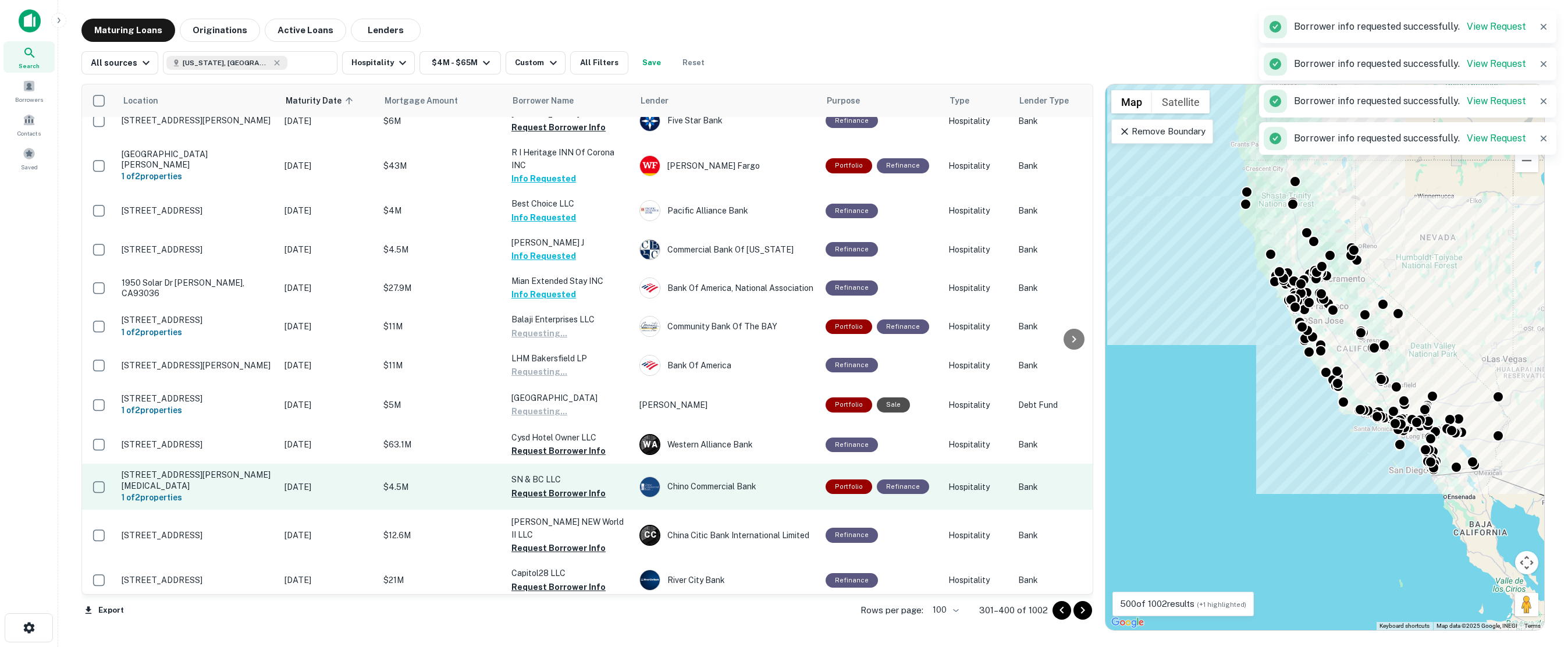
click at [536, 444] on button "Request Borrower Info" at bounding box center [558, 451] width 94 height 14
click at [536, 486] on button "Request Borrower Info" at bounding box center [558, 493] width 94 height 14
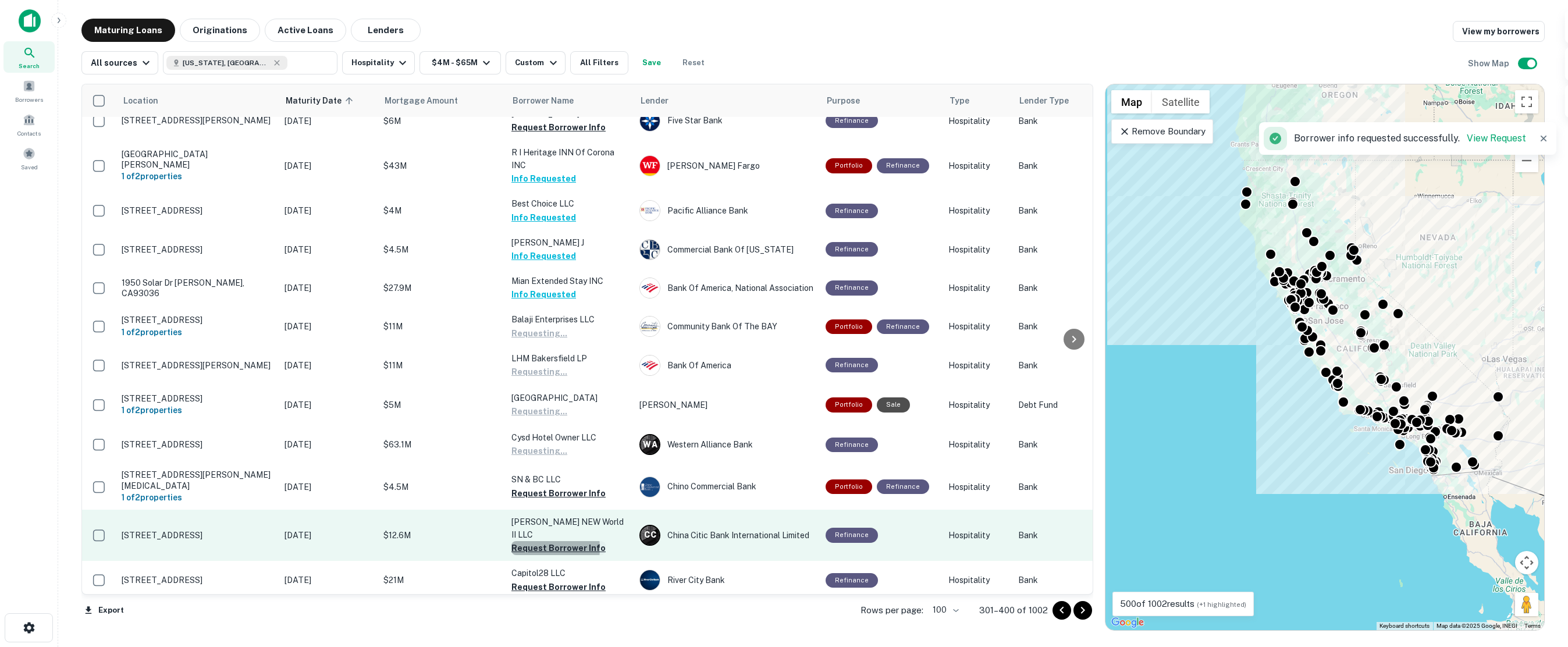
click at [535, 541] on button "Request Borrower Info" at bounding box center [558, 548] width 94 height 14
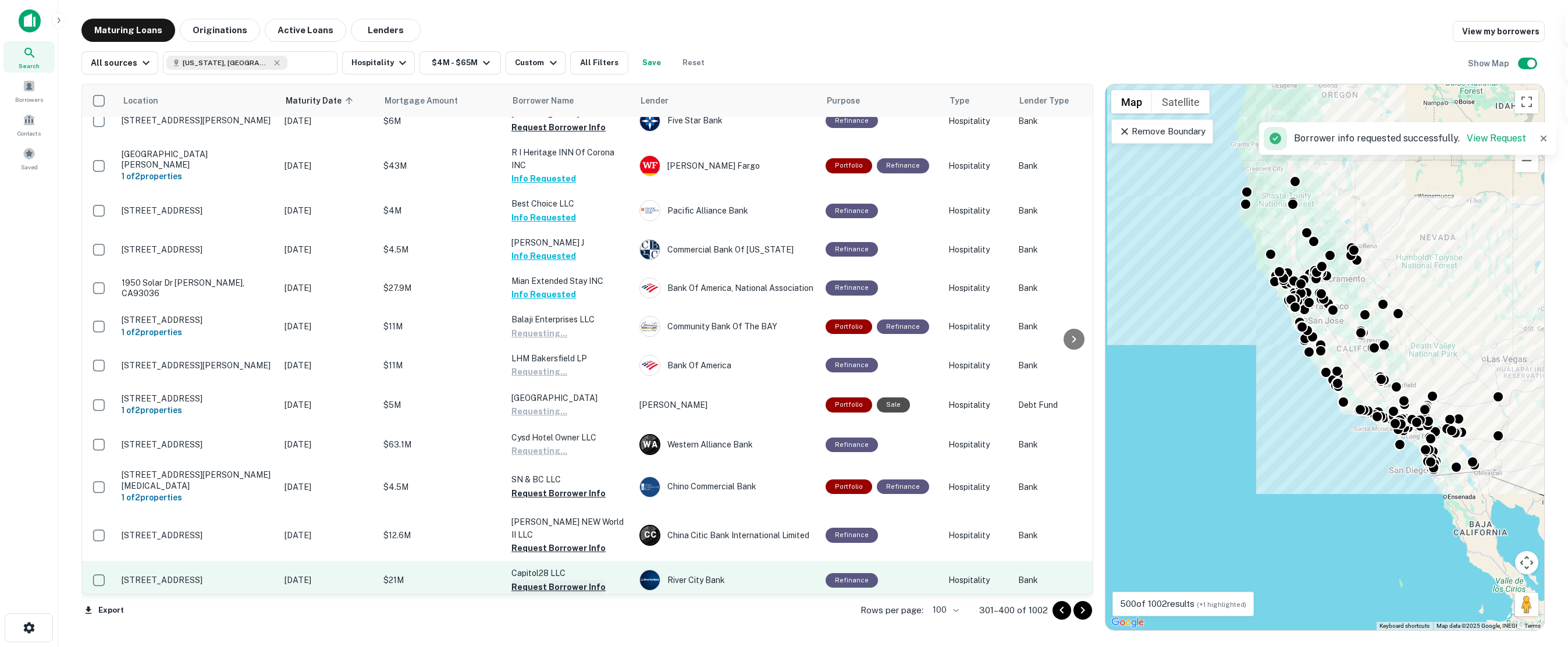
click at [533, 580] on button "Request Borrower Info" at bounding box center [558, 587] width 94 height 14
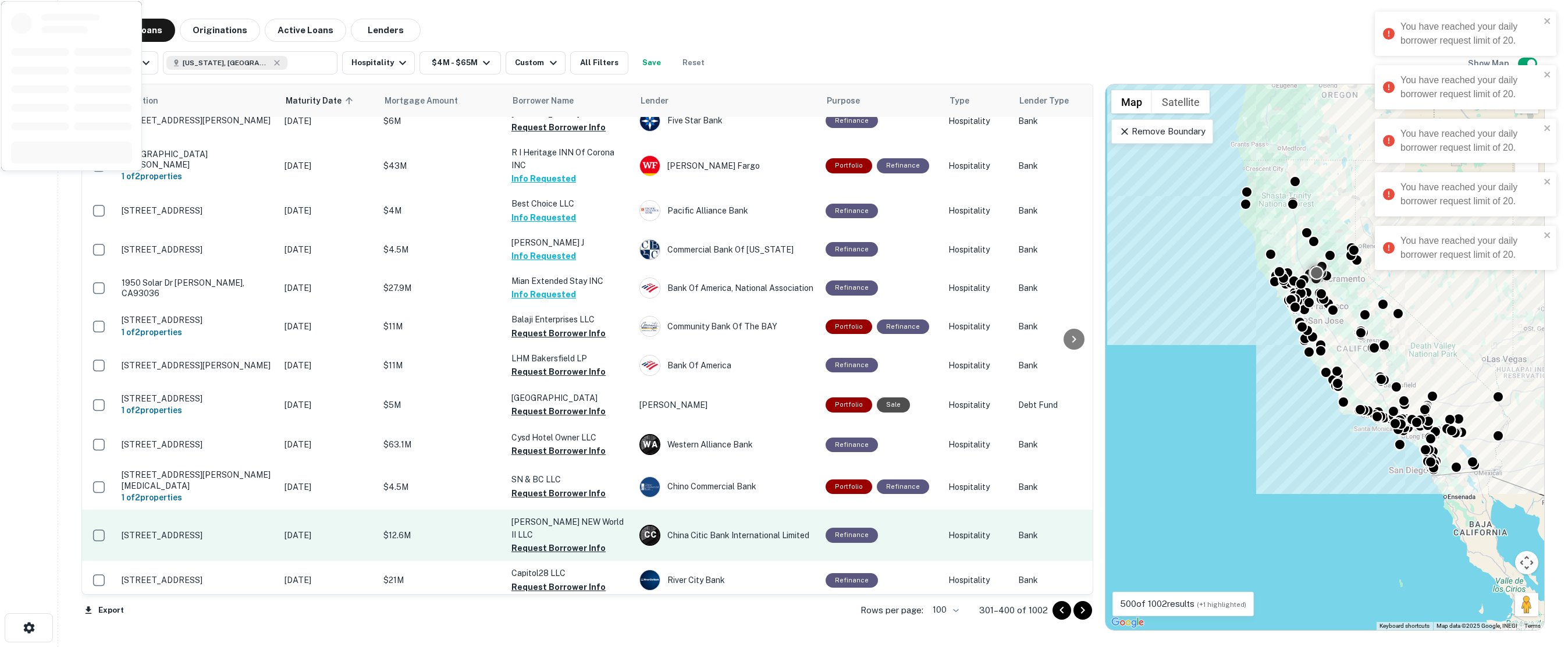
scroll to position [2289, 0]
